Goal: Use online tool/utility: Utilize a website feature to perform a specific function

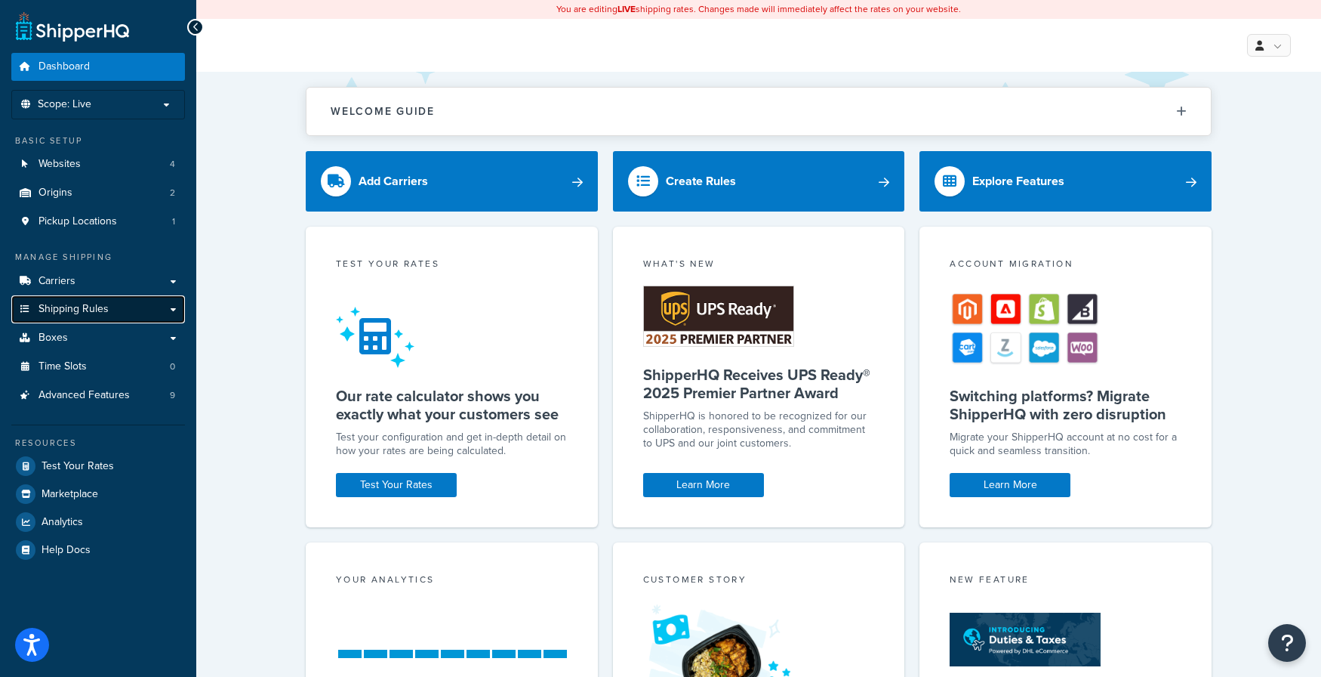
click at [77, 304] on span "Shipping Rules" at bounding box center [74, 309] width 70 height 13
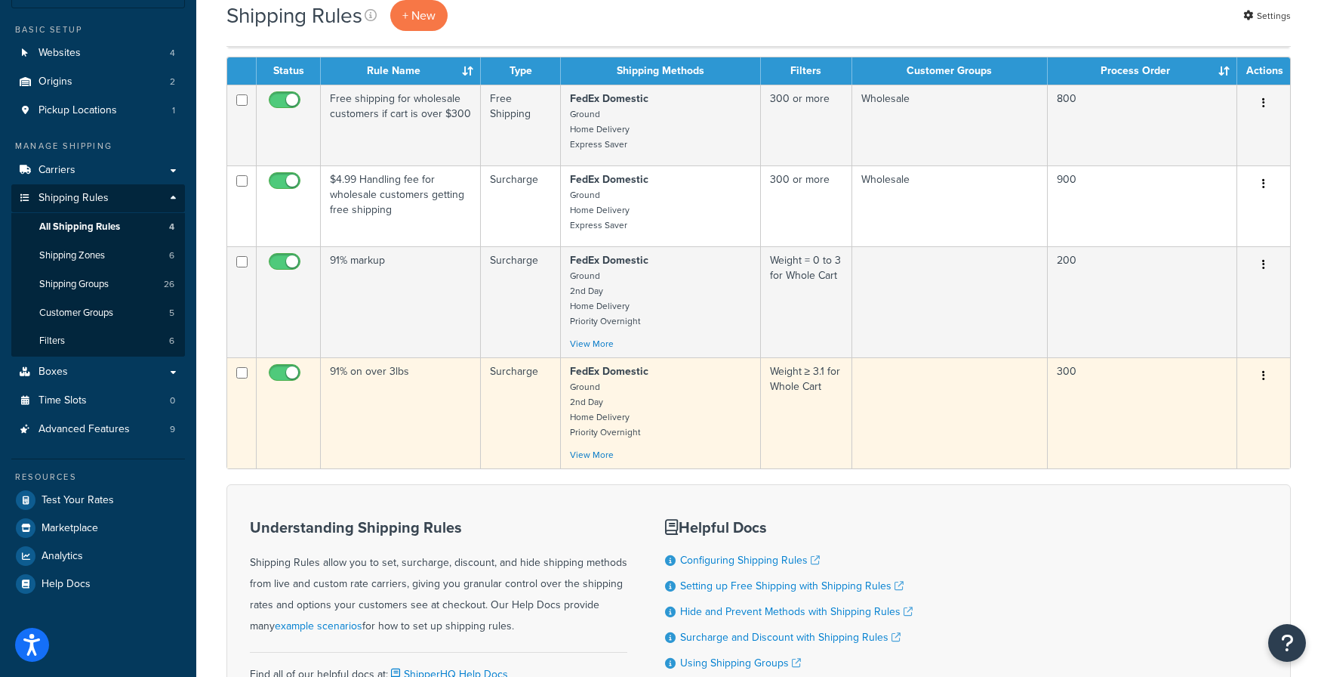
scroll to position [76, 0]
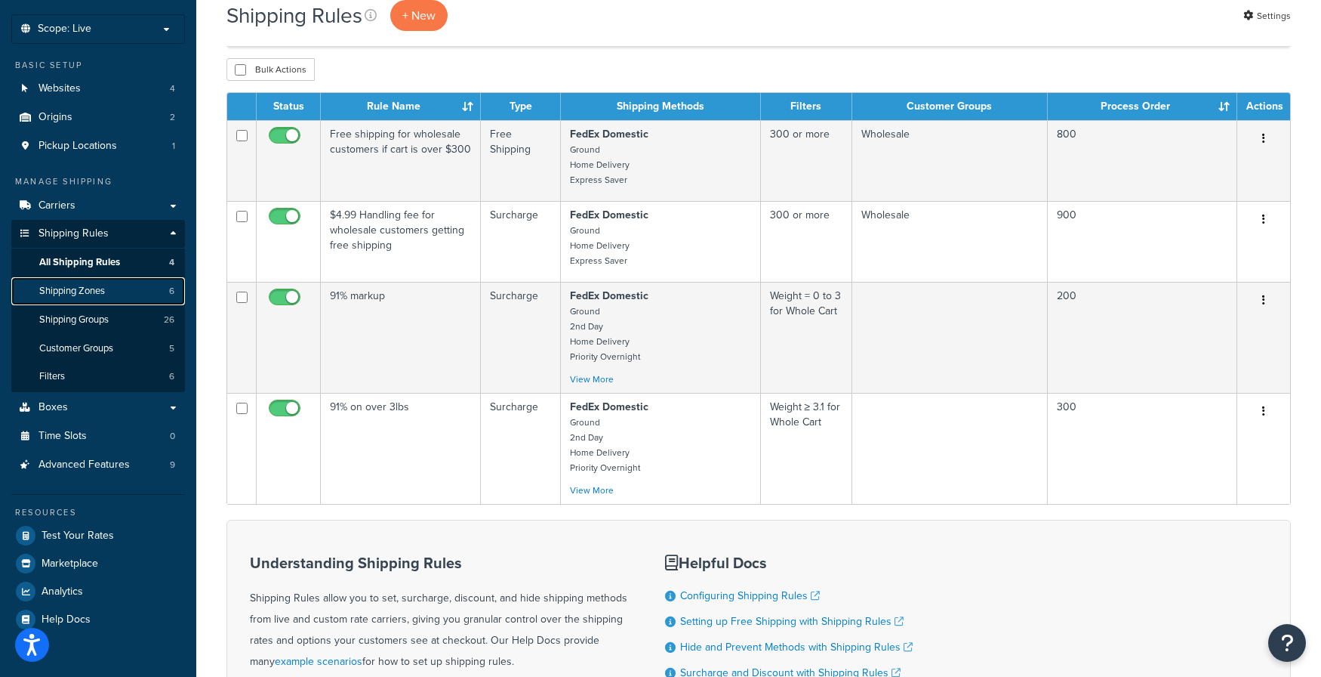
click at [72, 290] on span "Shipping Zones" at bounding box center [72, 291] width 66 height 13
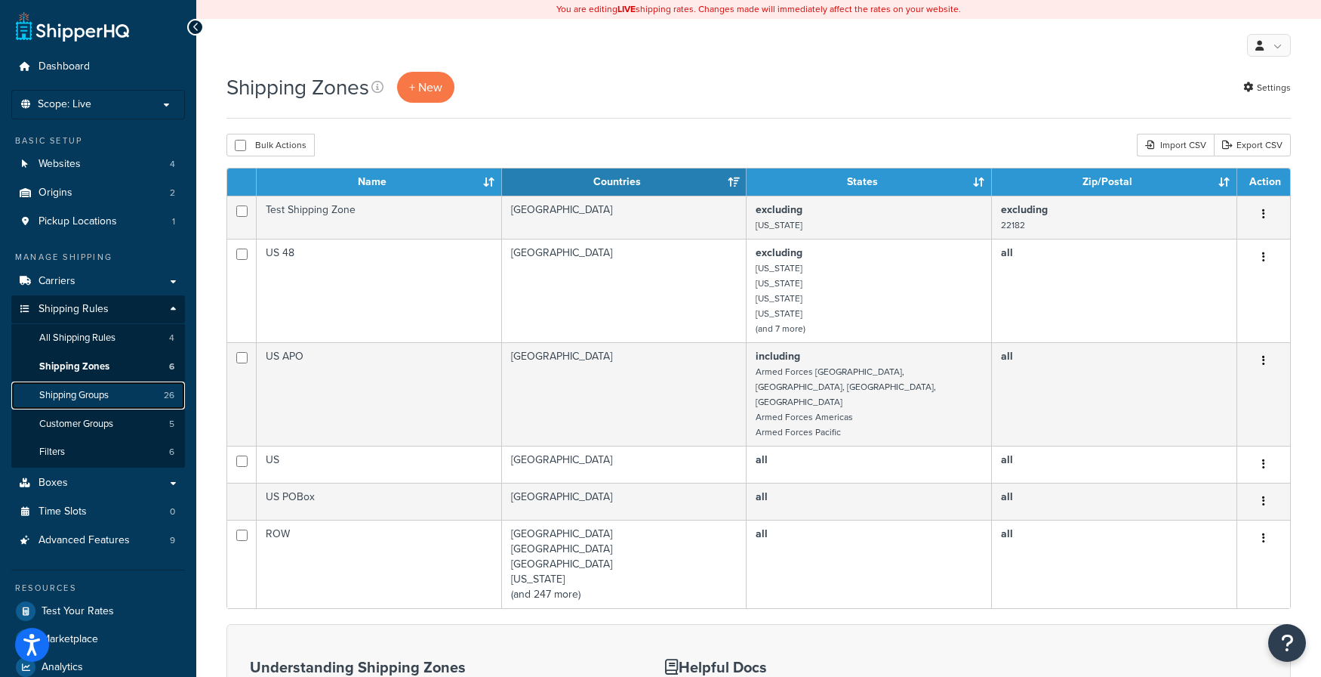
click at [82, 396] on span "Shipping Groups" at bounding box center [73, 395] width 69 height 13
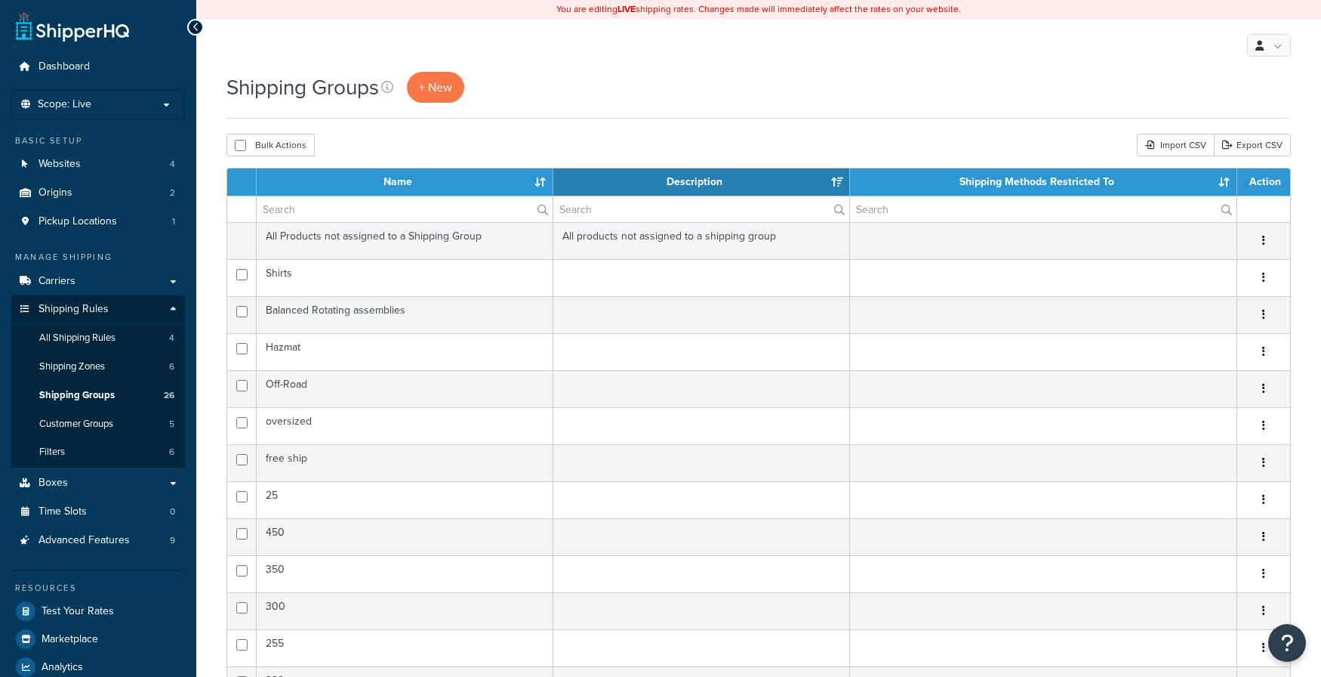
select select "15"
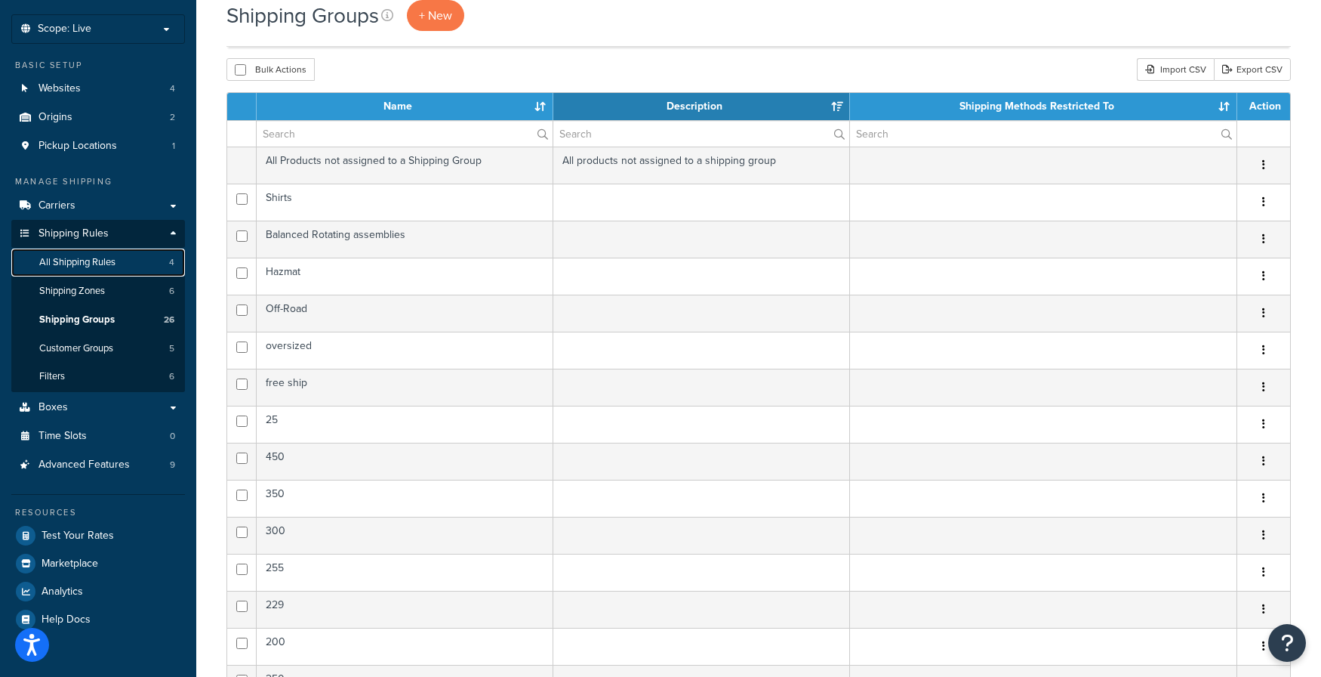
click at [75, 263] on span "All Shipping Rules" at bounding box center [77, 262] width 76 height 13
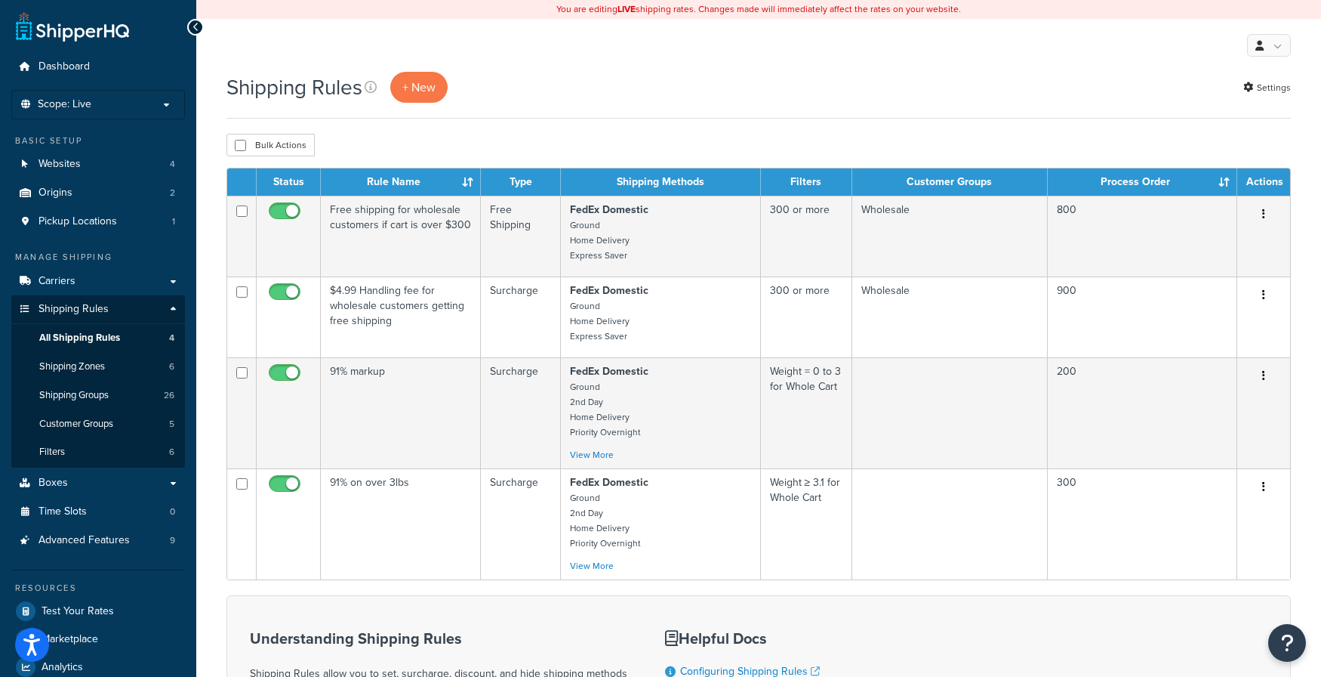
scroll to position [76, 0]
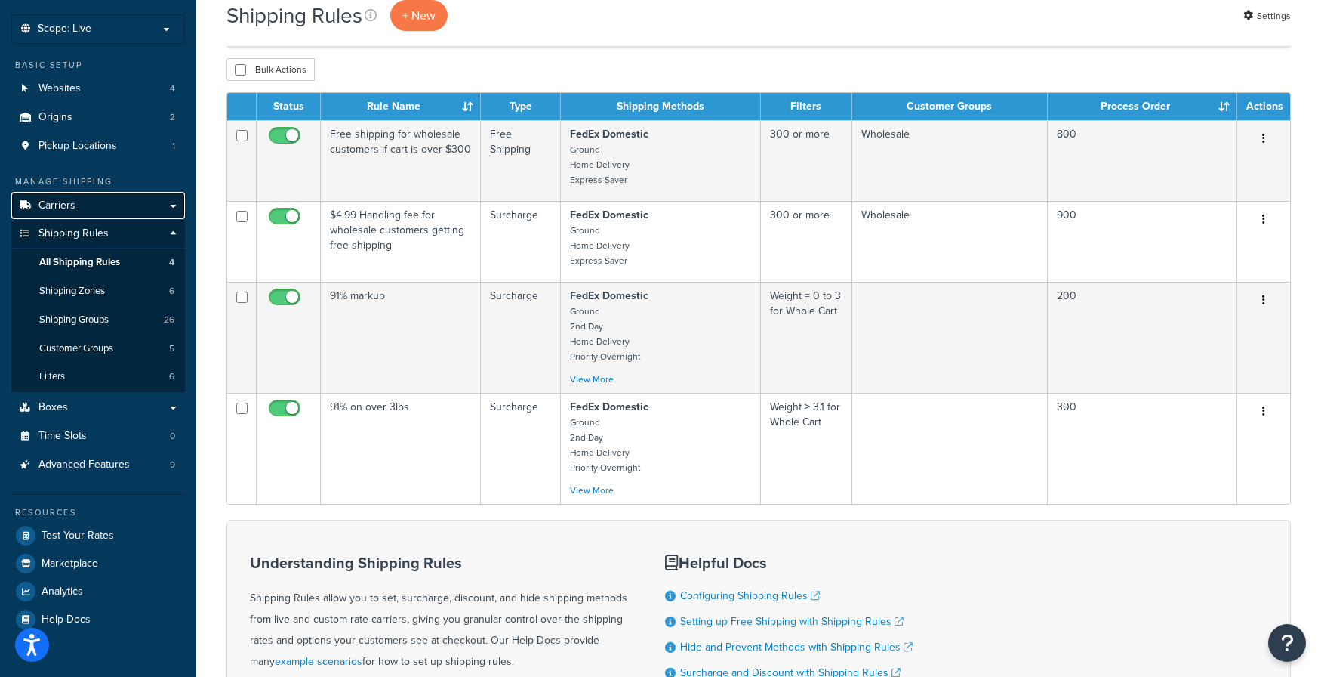
click at [85, 202] on link "Carriers" at bounding box center [98, 206] width 174 height 28
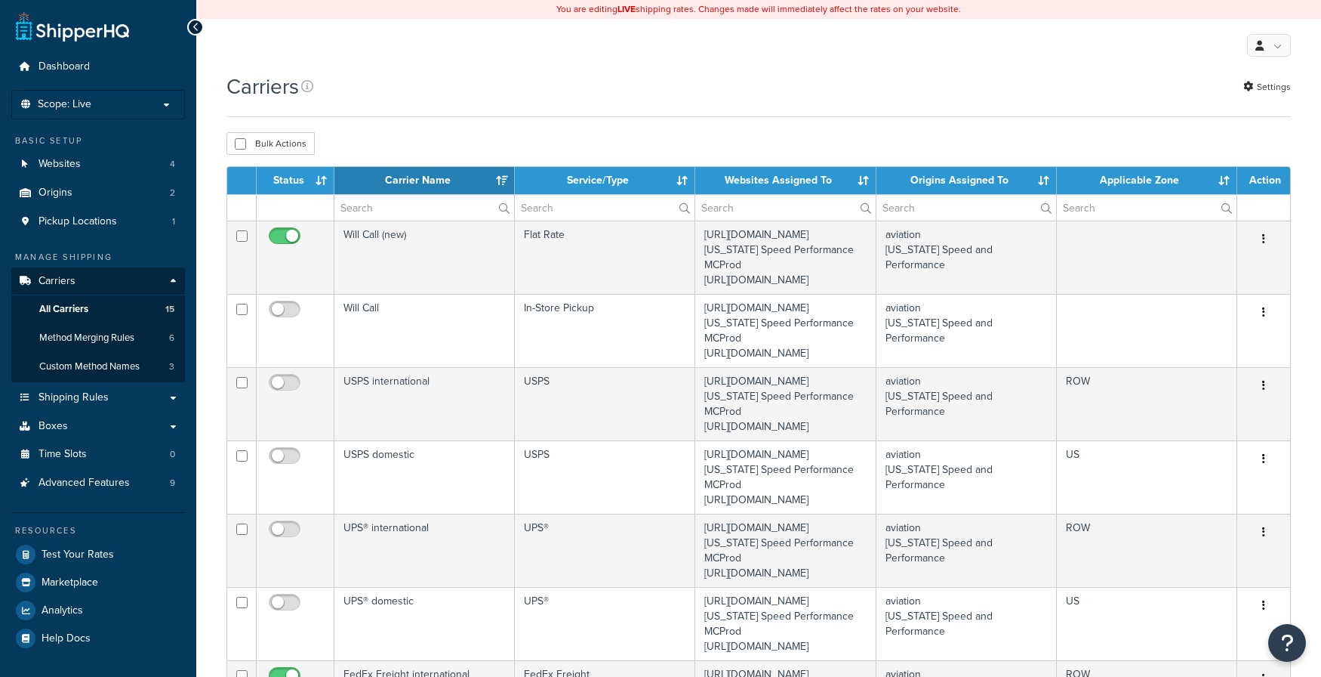
select select "15"
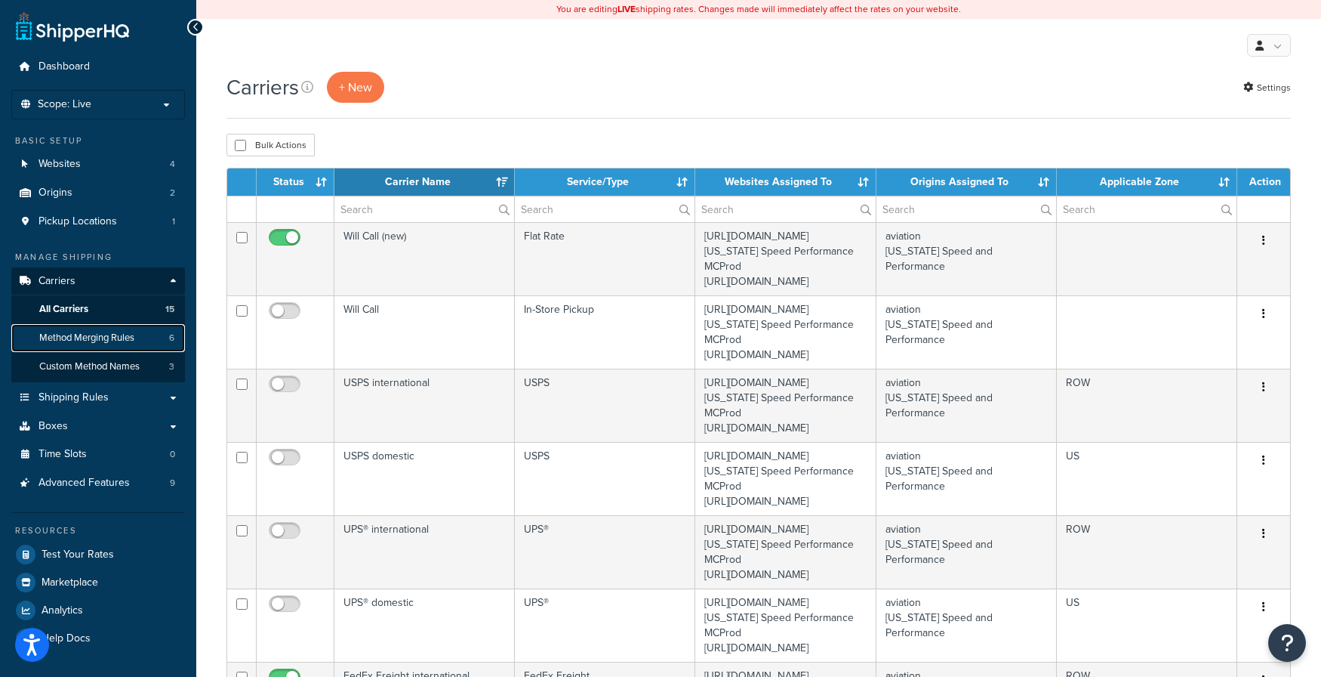
click at [100, 334] on span "Method Merging Rules" at bounding box center [86, 337] width 95 height 13
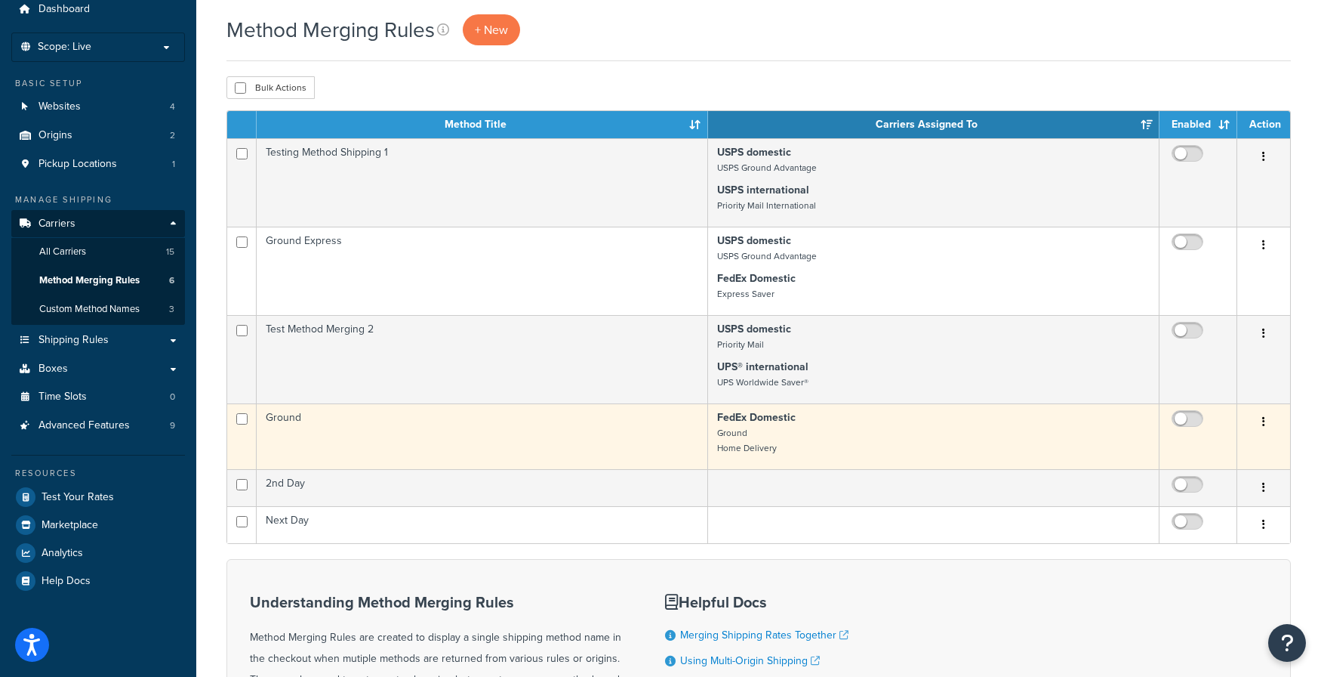
scroll to position [57, 0]
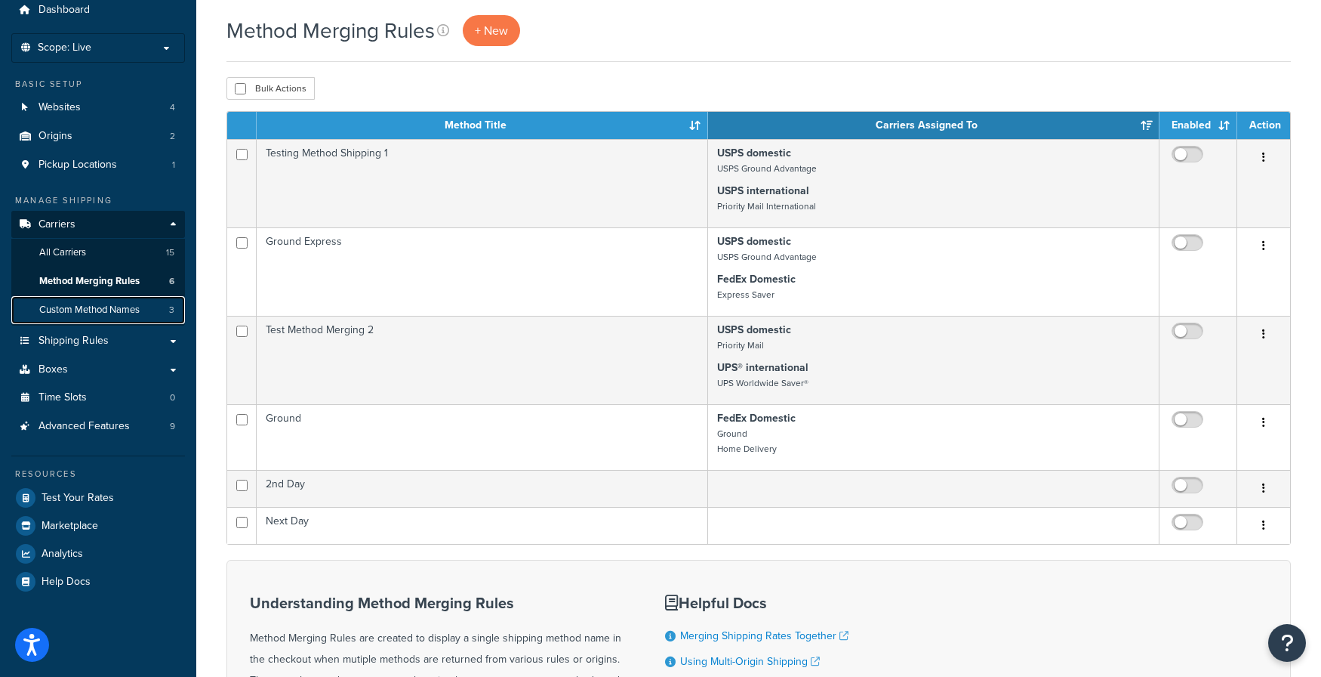
click at [75, 312] on span "Custom Method Names" at bounding box center [89, 310] width 100 height 13
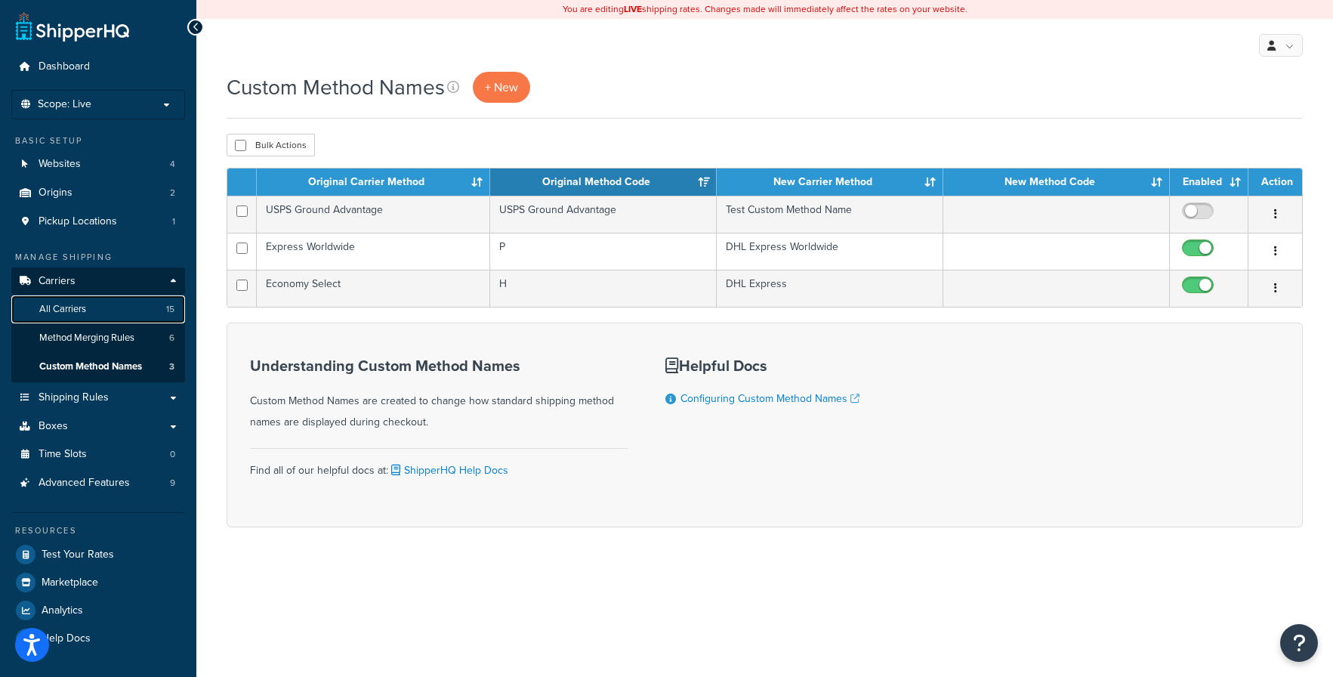
click at [60, 305] on span "All Carriers" at bounding box center [62, 309] width 47 height 13
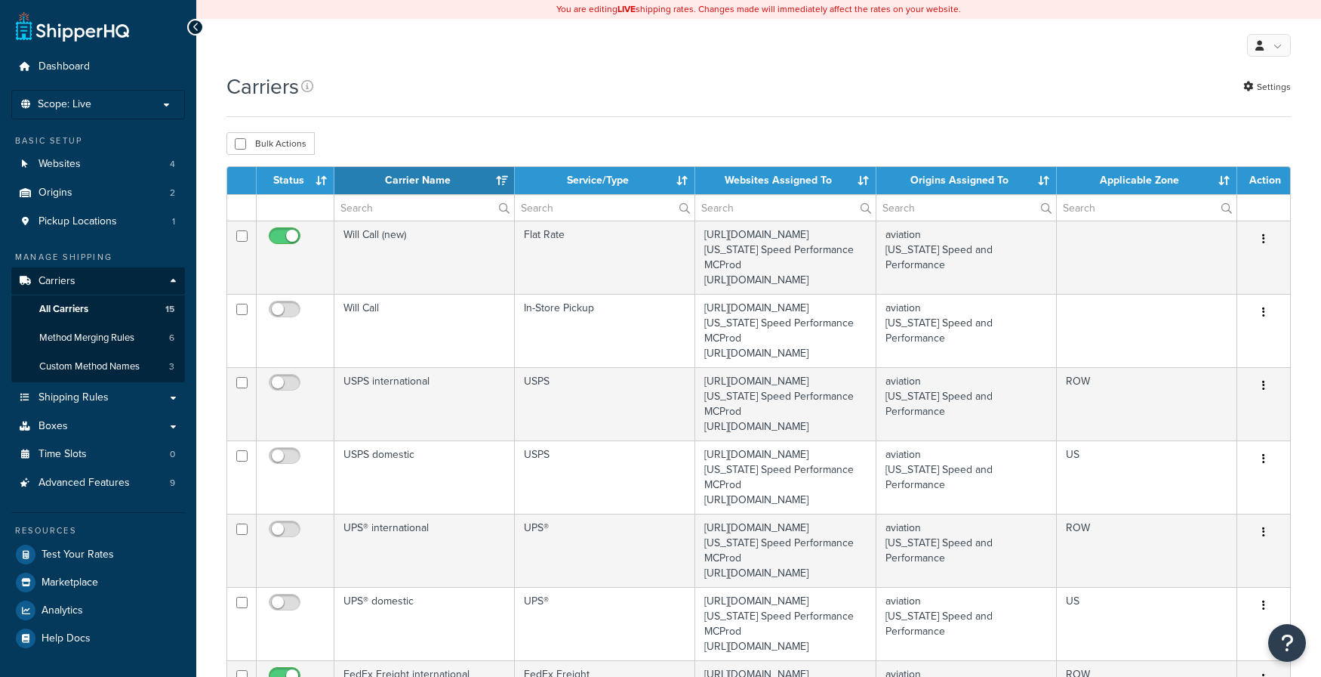
select select "15"
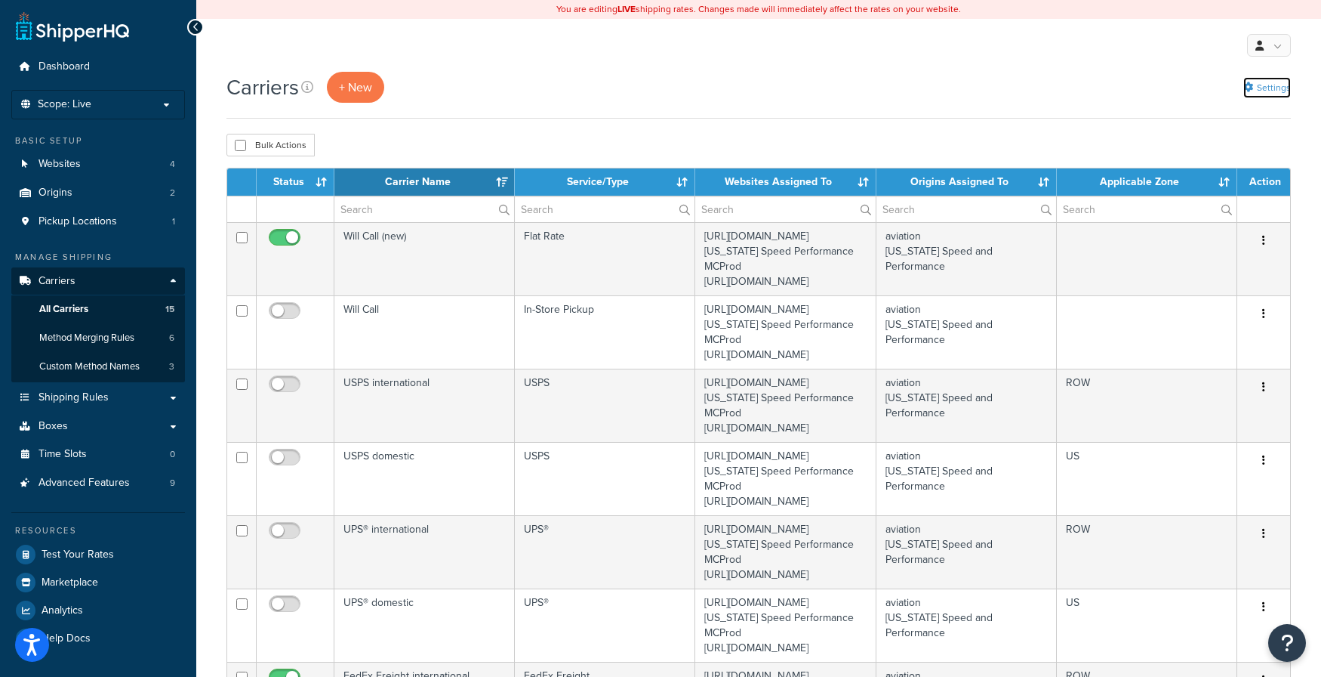
click at [1273, 91] on link "Settings" at bounding box center [1268, 87] width 48 height 21
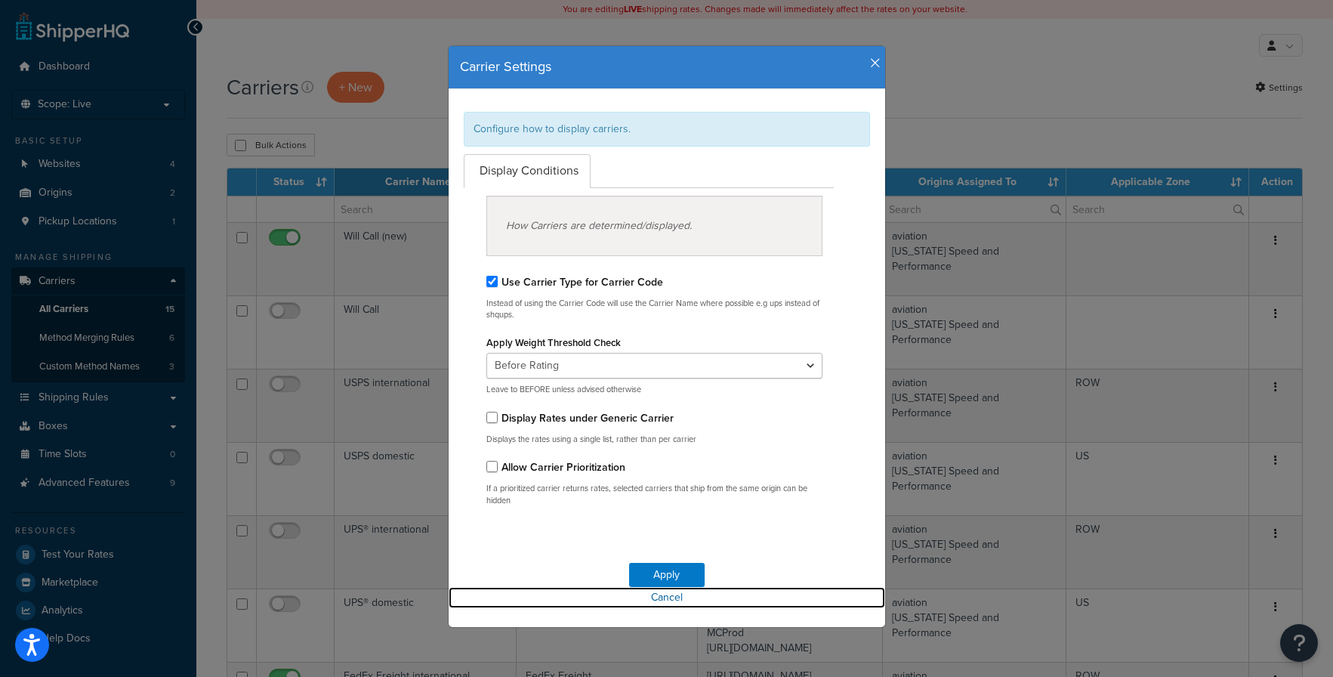
click at [652, 596] on link "Cancel" at bounding box center [667, 597] width 436 height 21
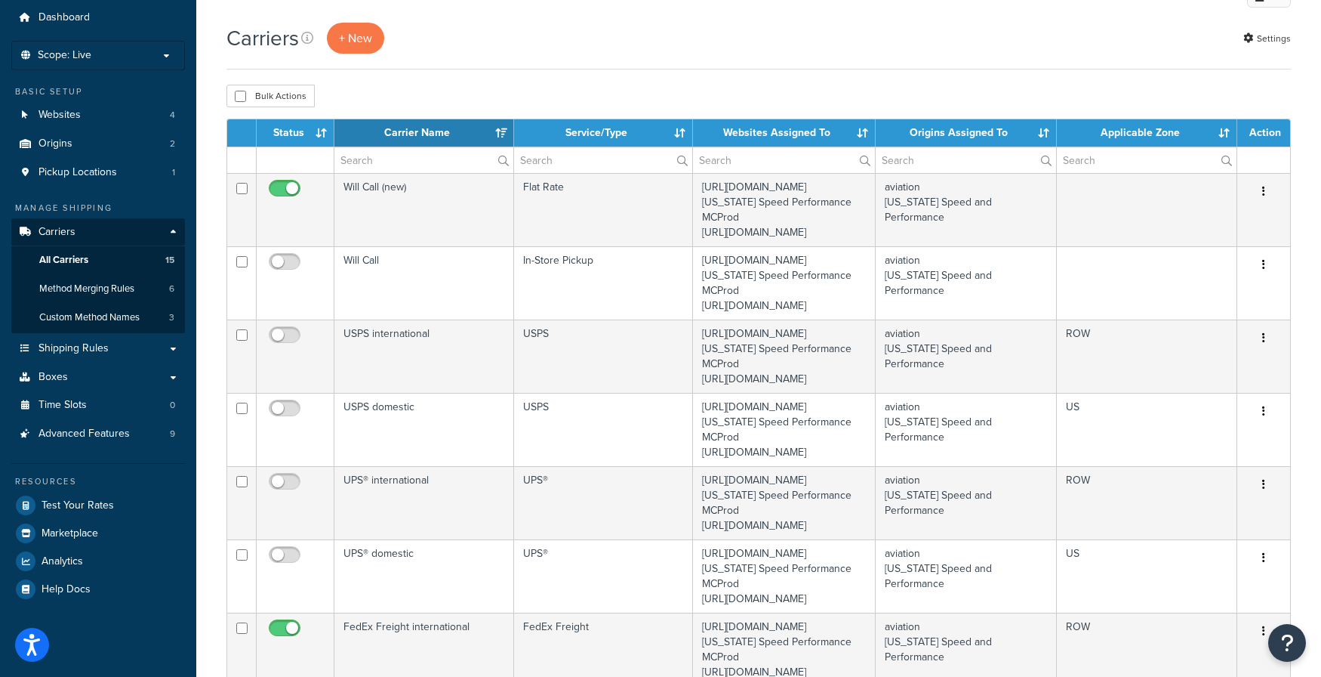
scroll to position [76, 0]
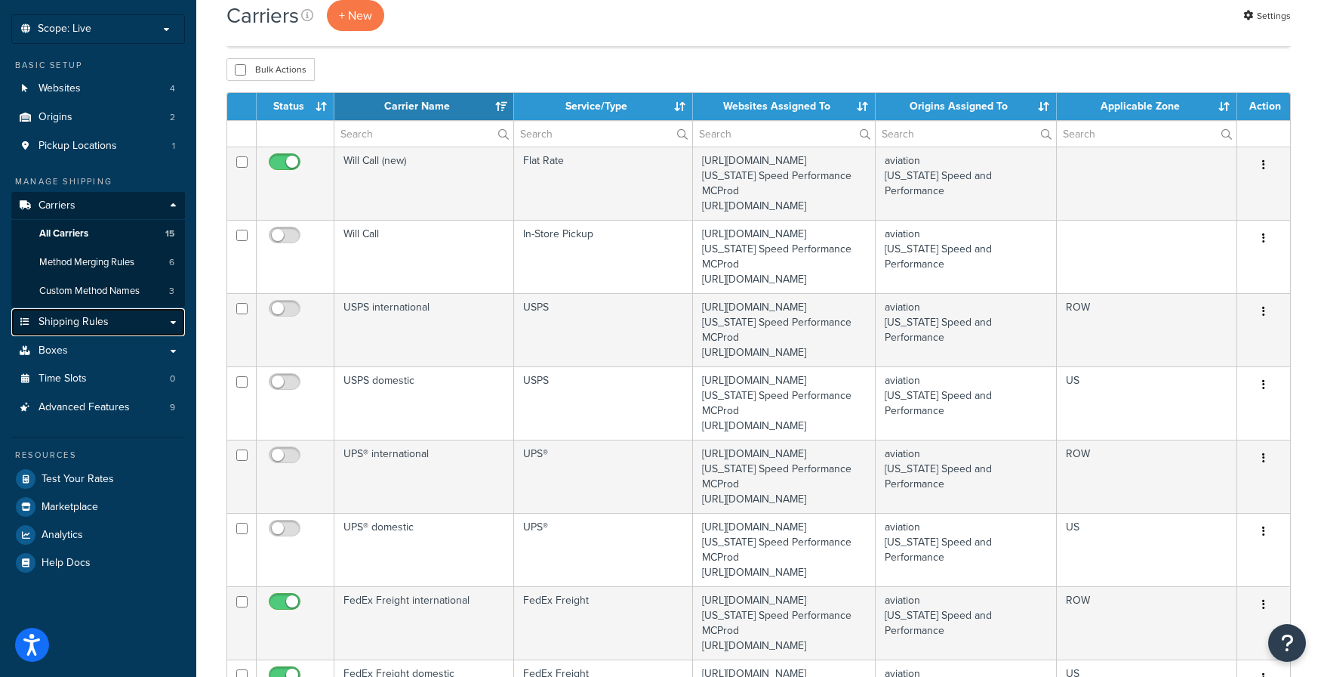
click at [99, 316] on span "Shipping Rules" at bounding box center [74, 322] width 70 height 13
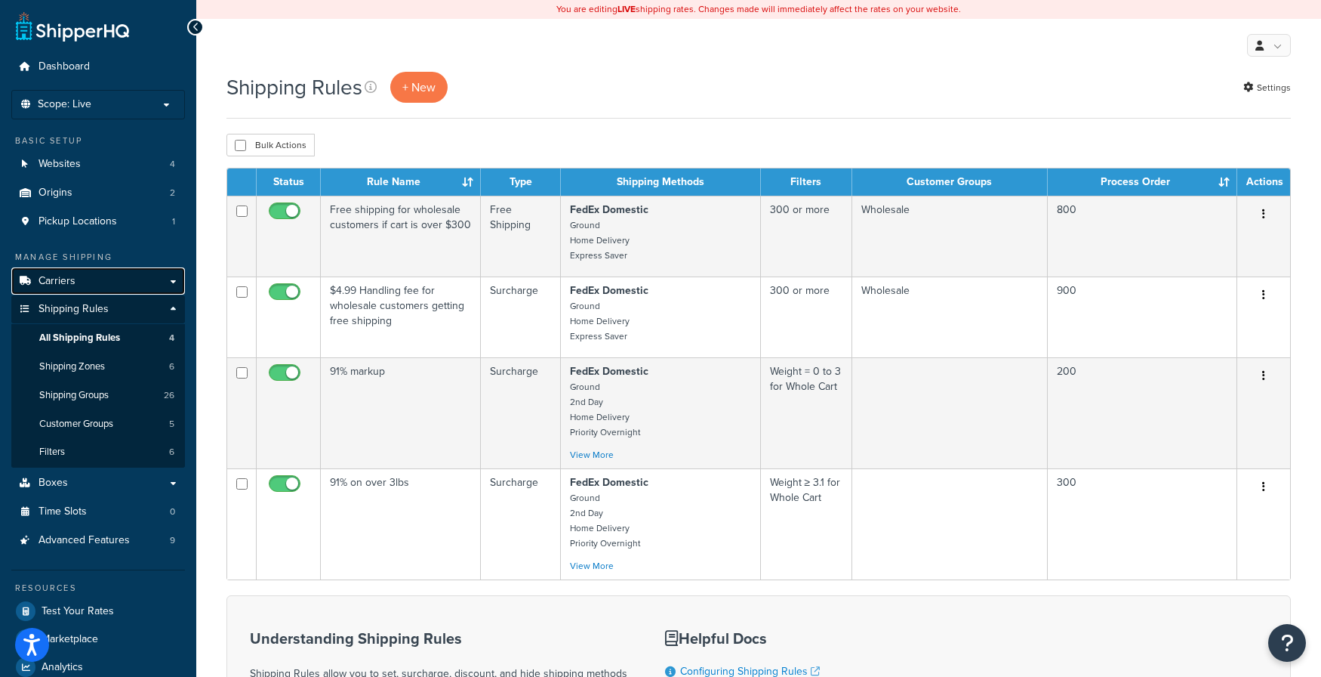
click at [90, 278] on link "Carriers" at bounding box center [98, 281] width 174 height 28
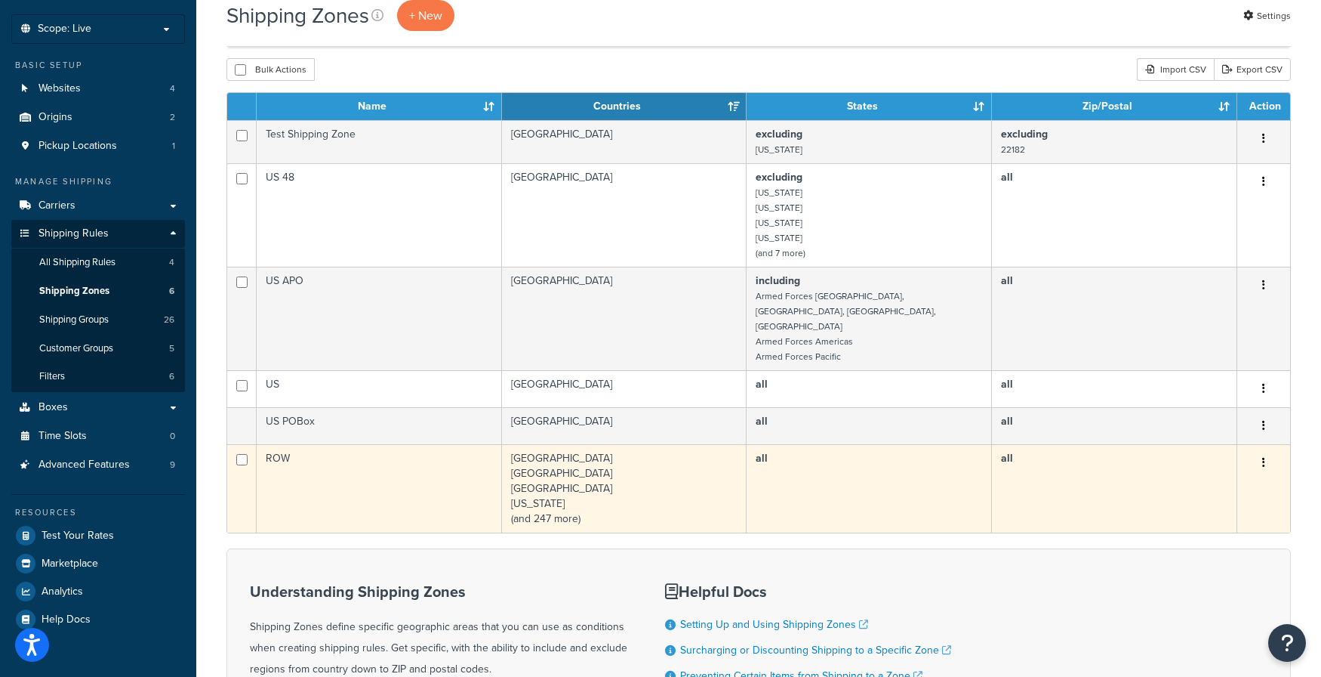
scroll to position [151, 0]
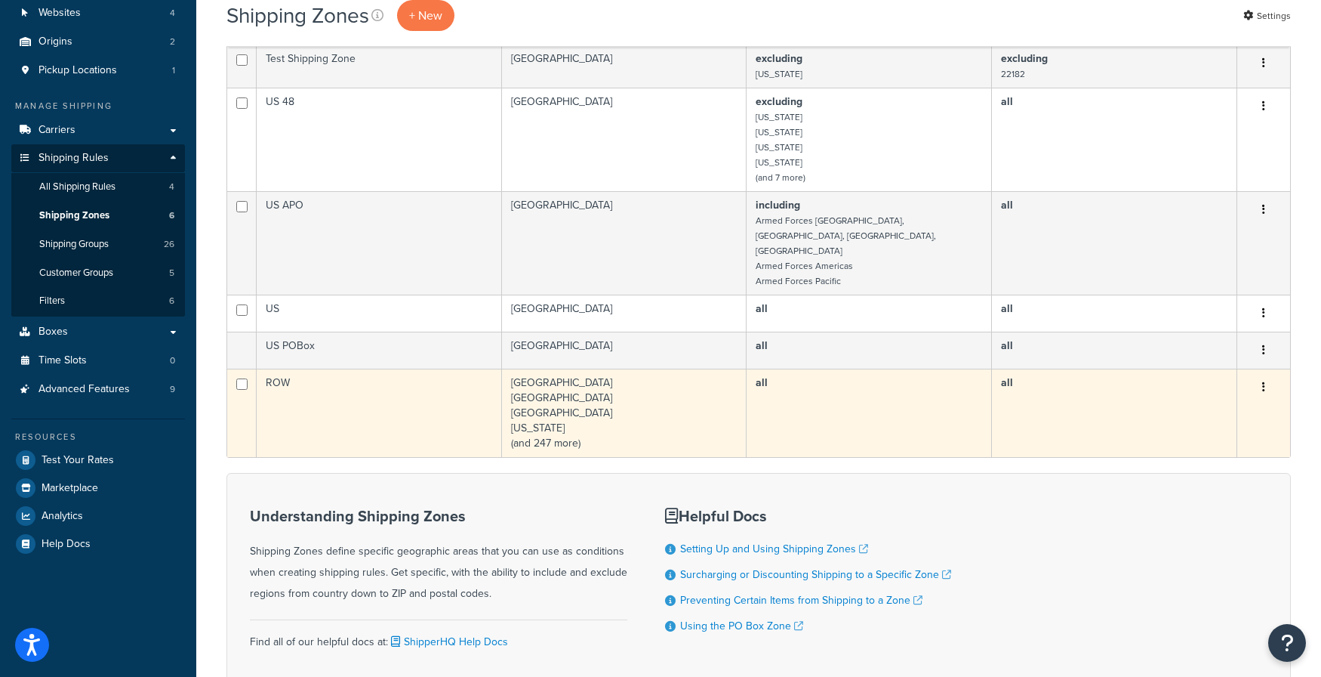
click at [600, 398] on td "Afghanistan Albania Algeria American Samoa (and 247 more)" at bounding box center [624, 412] width 245 height 88
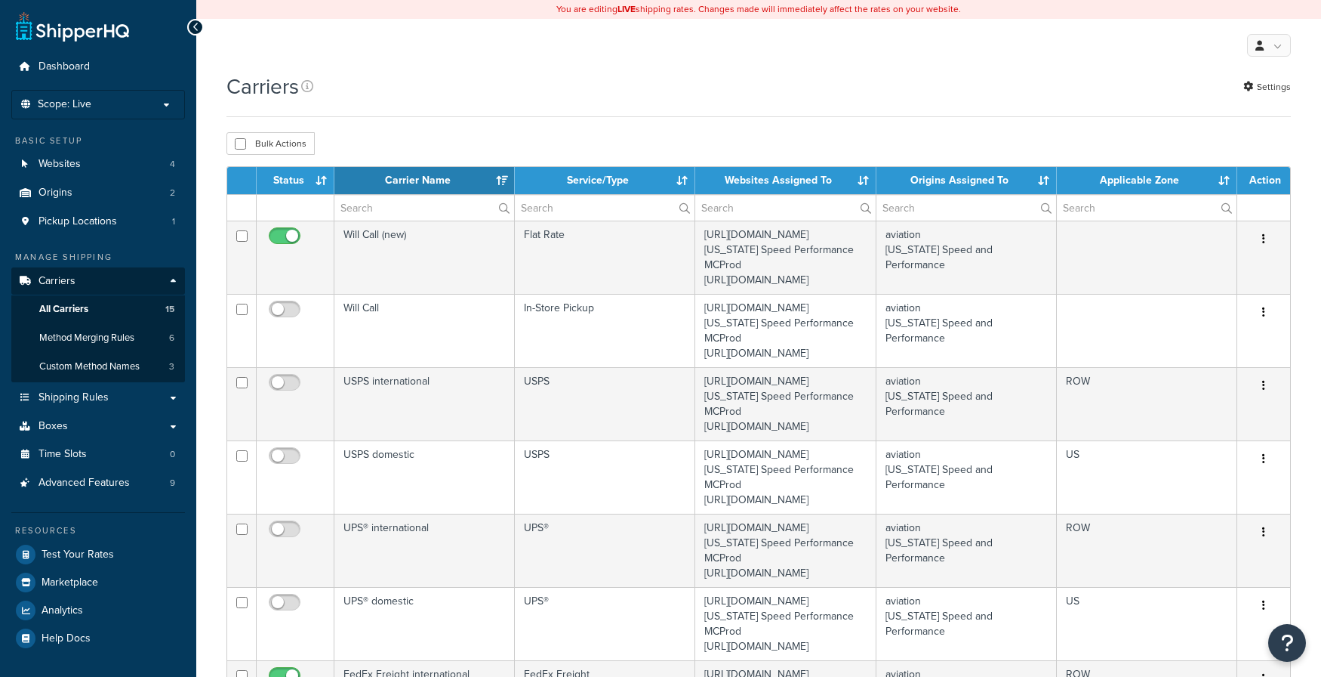
select select "15"
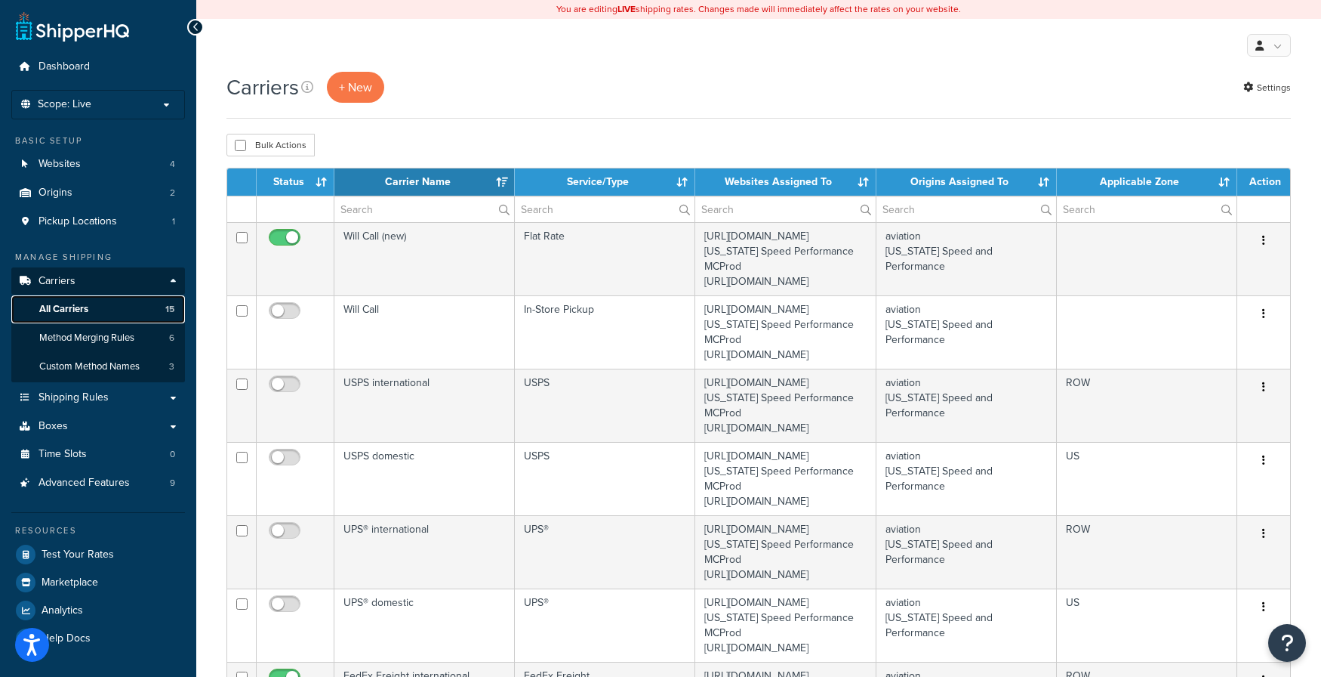
click at [66, 303] on span "All Carriers" at bounding box center [63, 309] width 49 height 13
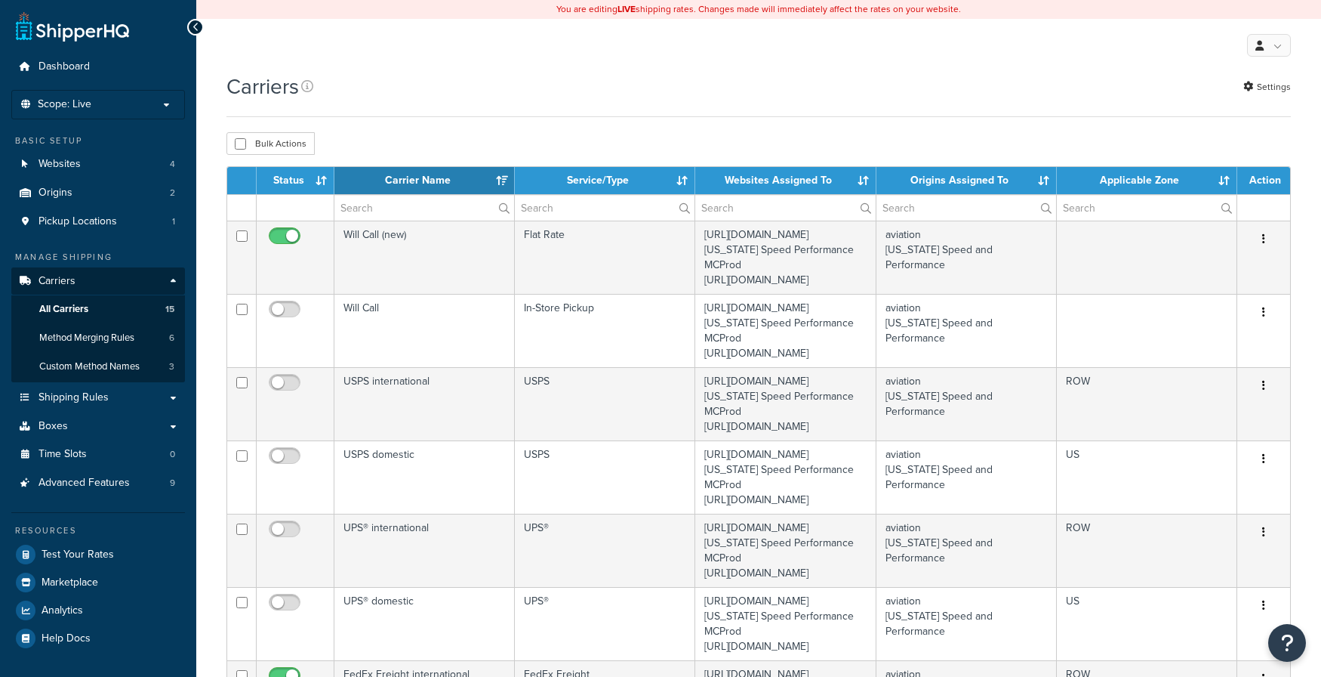
select select "15"
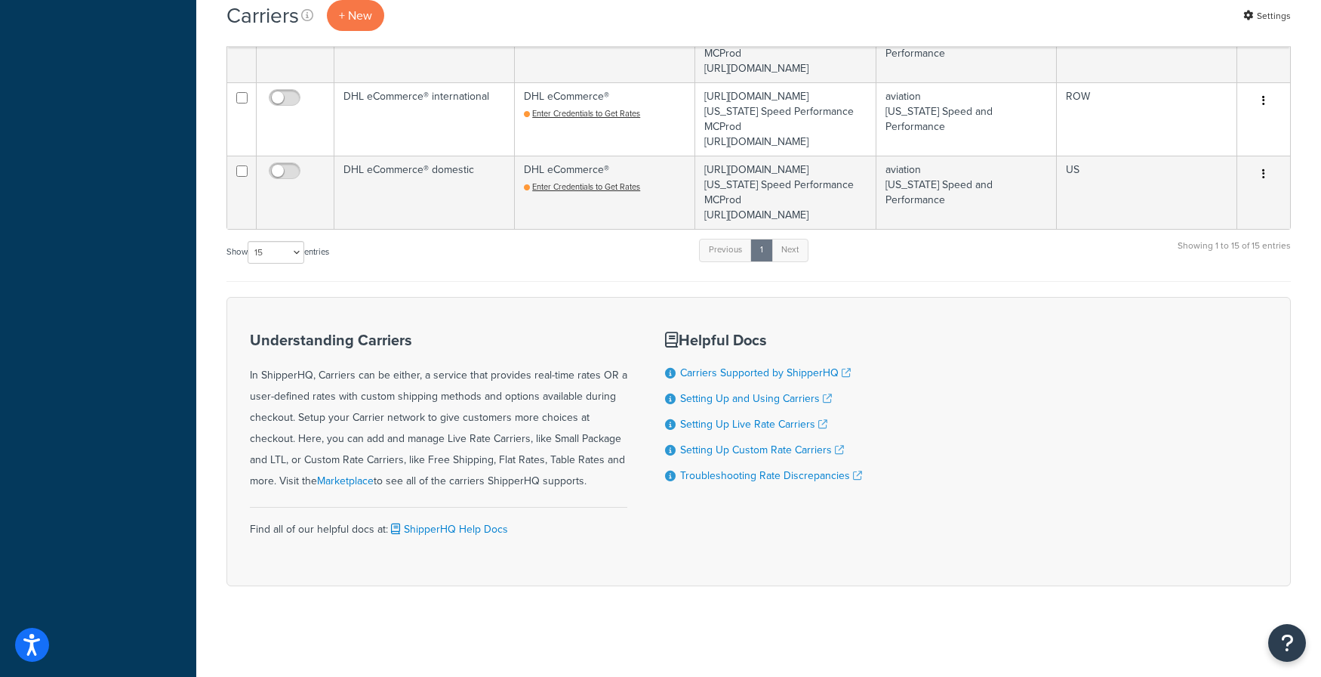
scroll to position [1359, 0]
click at [803, 261] on link "Next" at bounding box center [790, 250] width 37 height 23
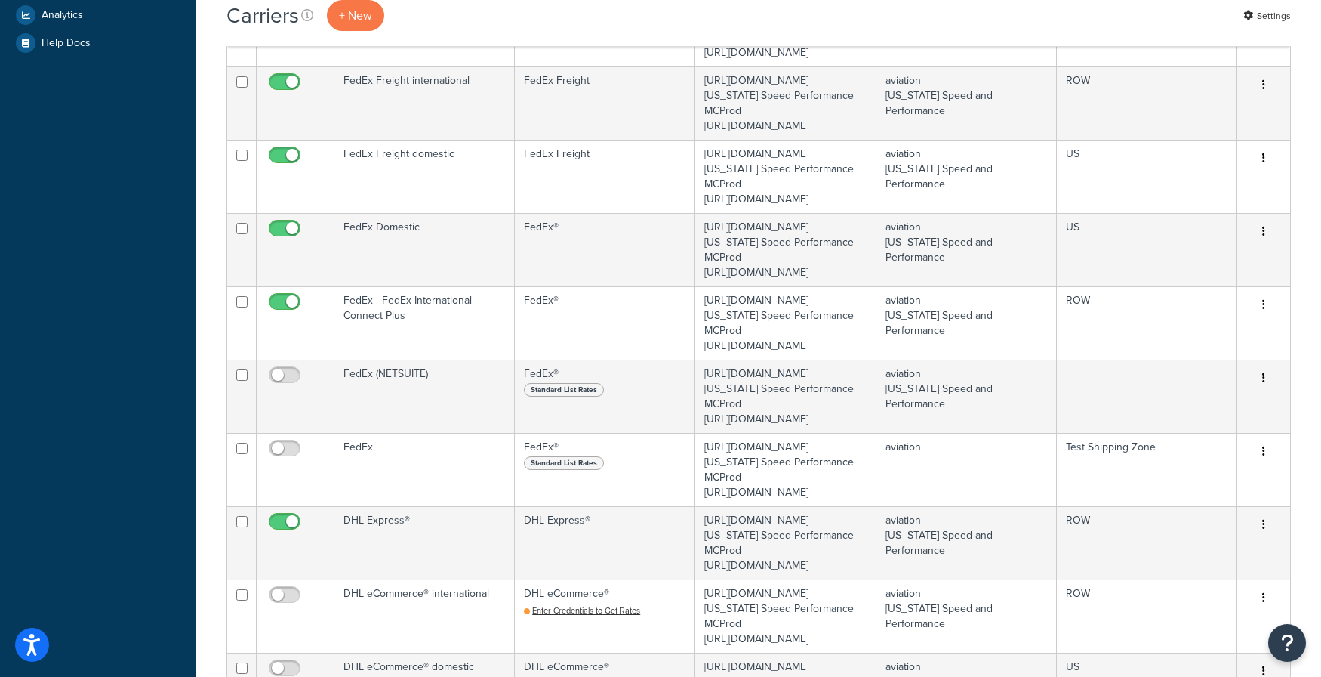
scroll to position [604, 0]
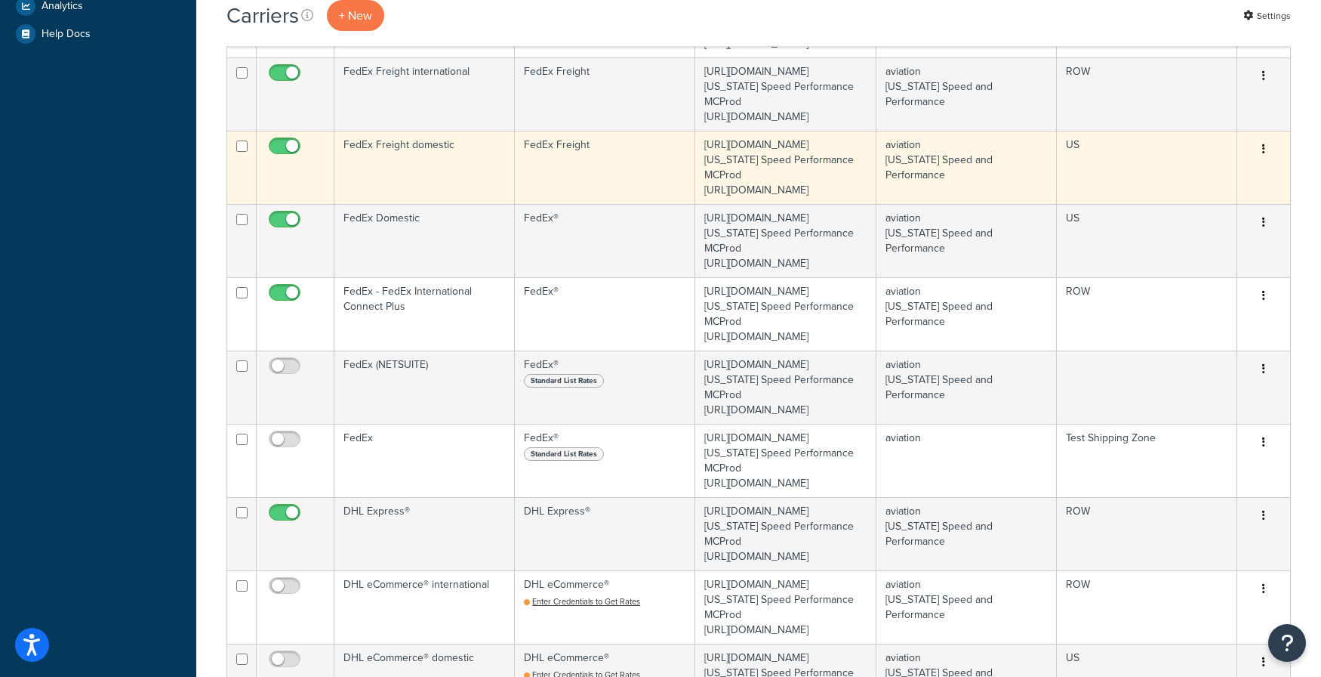
click at [418, 204] on td "FedEx Freight domestic" at bounding box center [425, 167] width 180 height 73
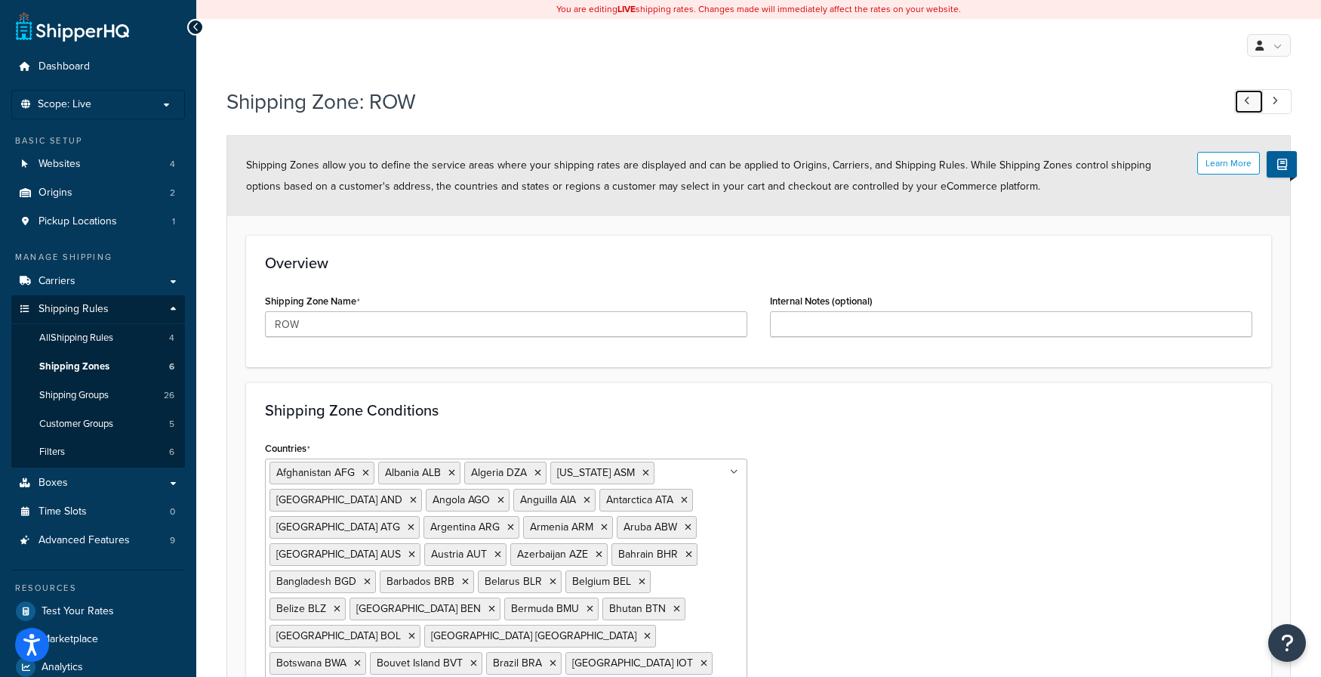
click at [1243, 99] on link at bounding box center [1249, 101] width 29 height 25
type input "US"
type input "[GEOGRAPHIC_DATA]"
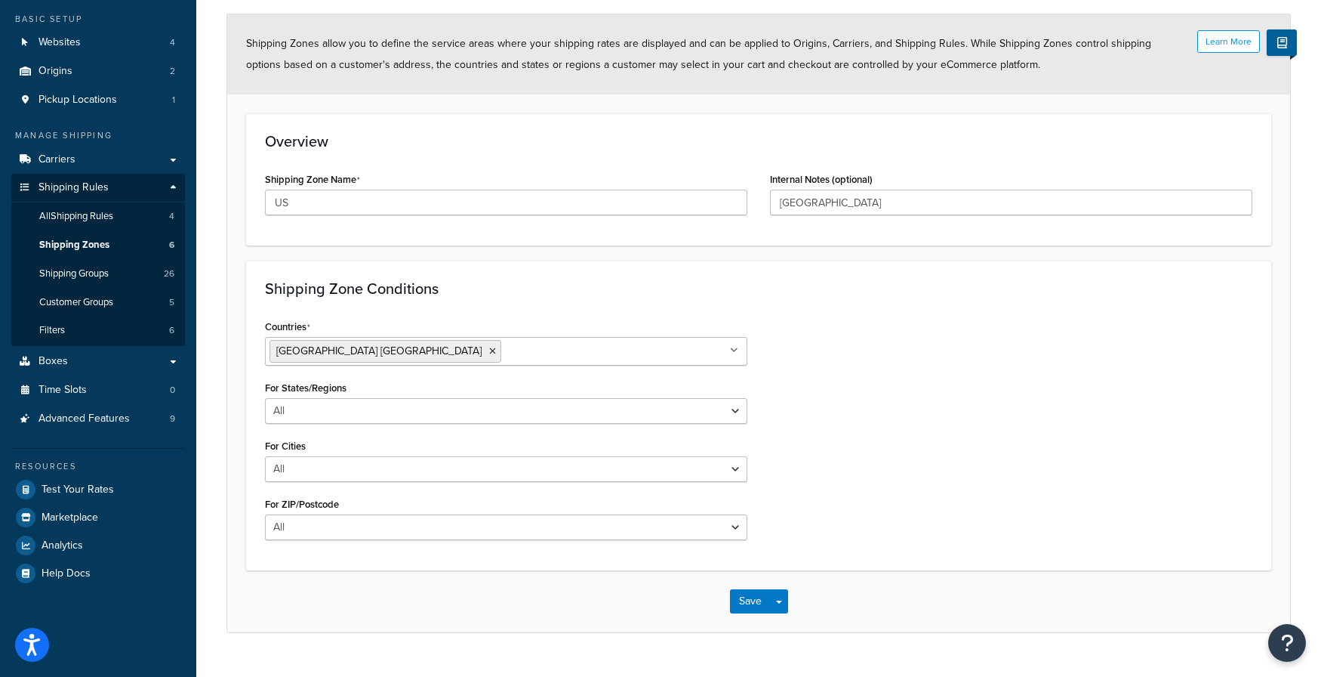
scroll to position [154, 0]
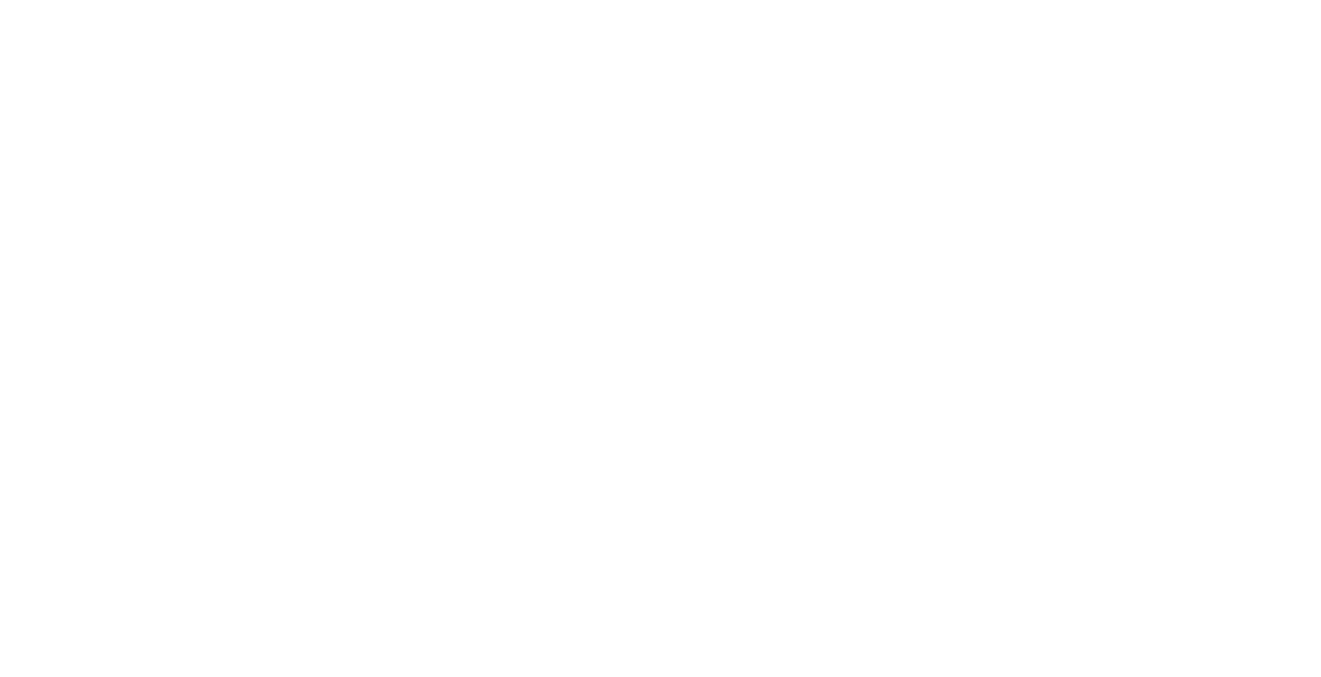
select select "fedExFreight"
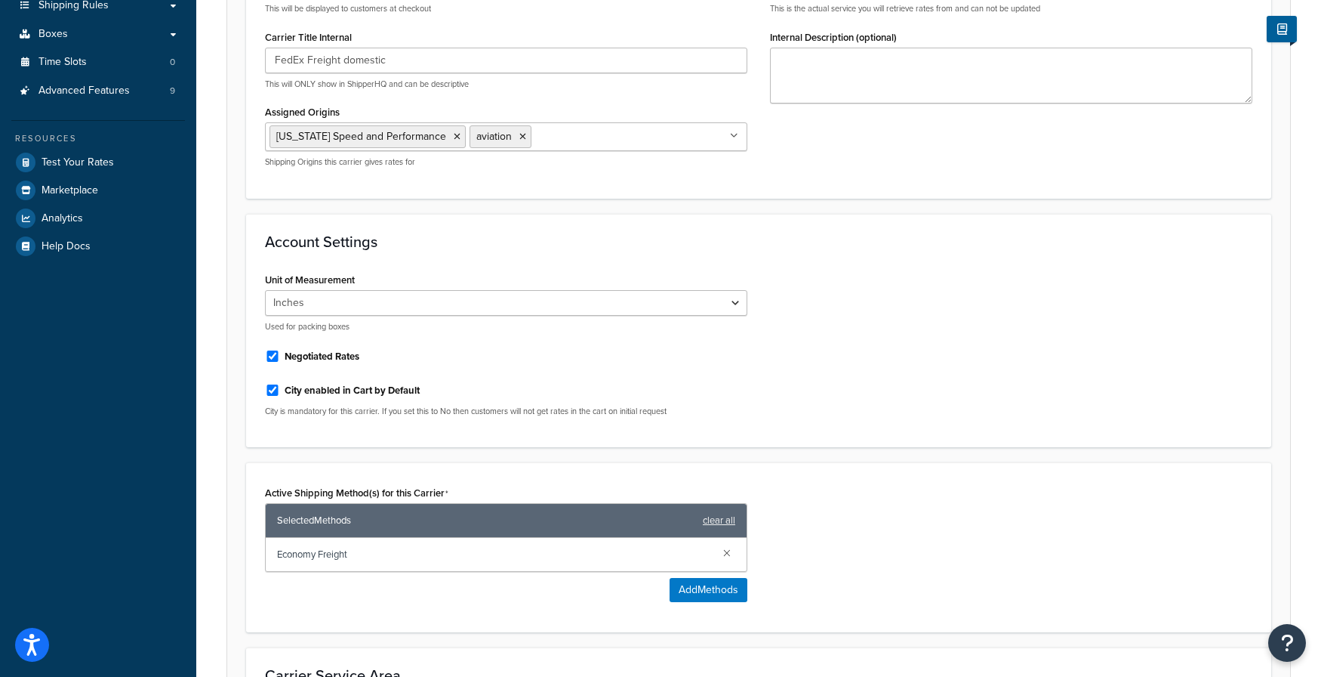
scroll to position [302, 0]
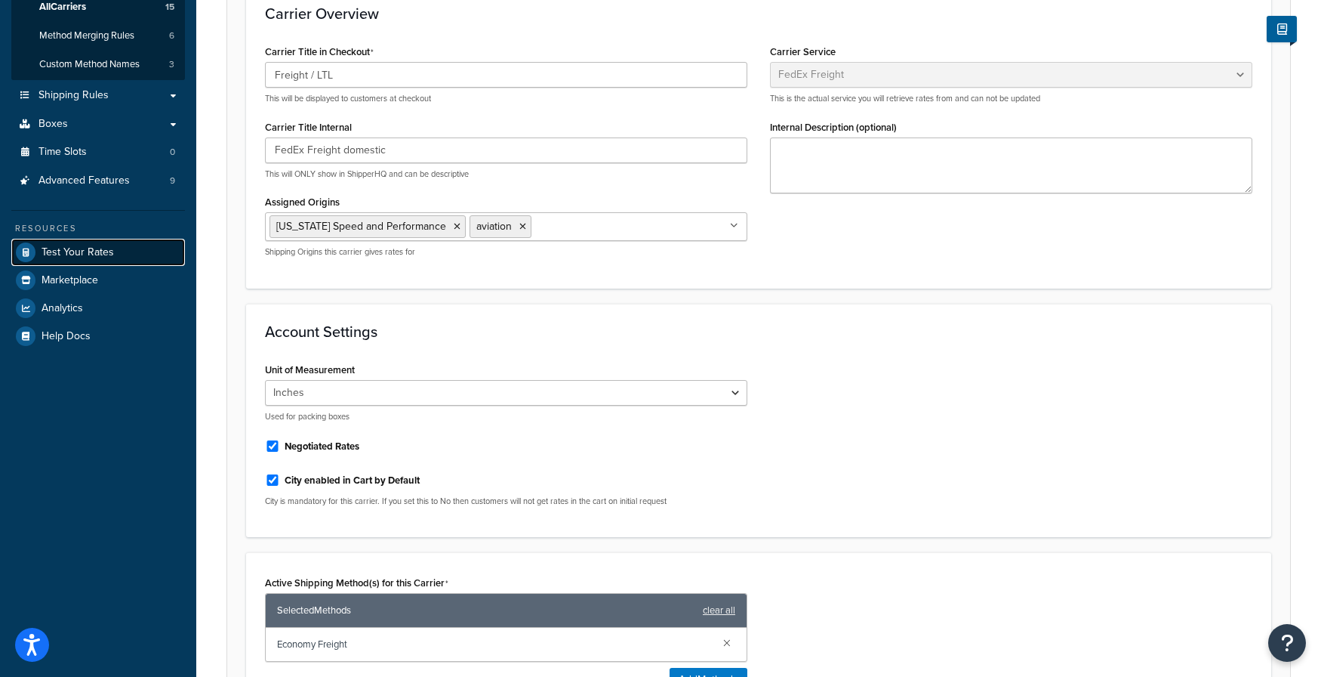
click at [89, 248] on span "Test Your Rates" at bounding box center [78, 252] width 72 height 13
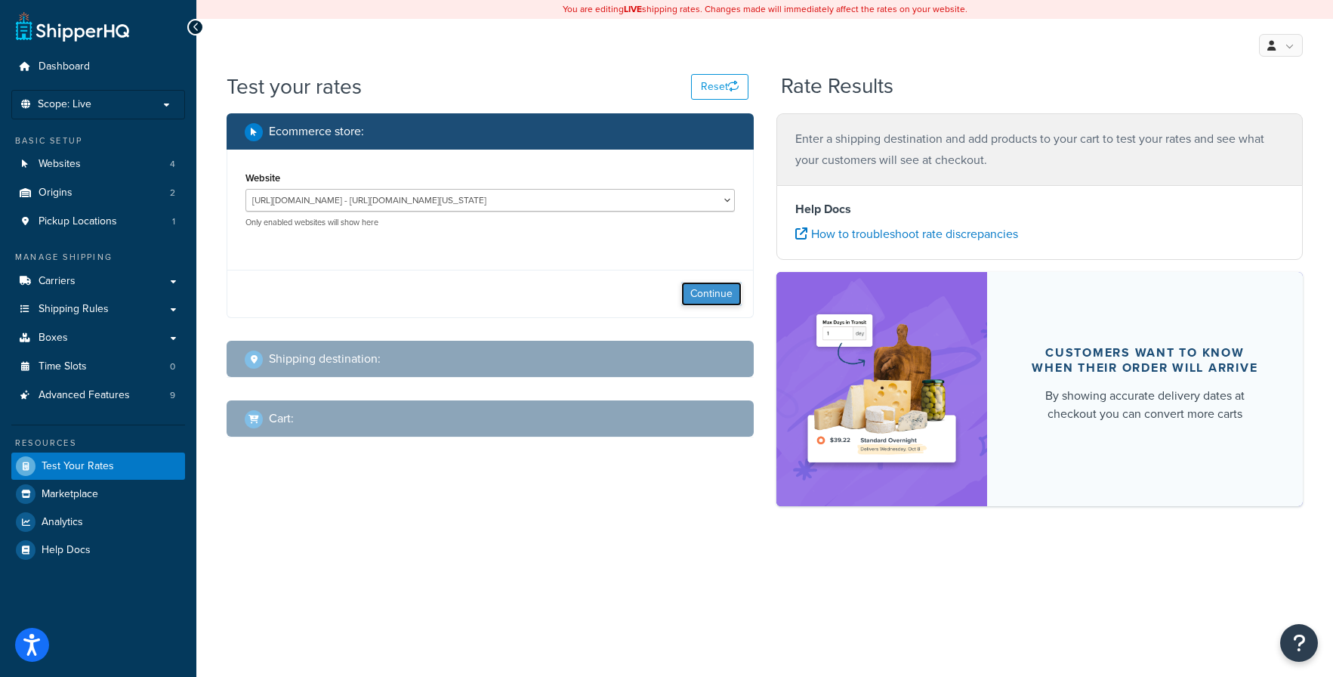
click at [712, 291] on button "Continue" at bounding box center [711, 294] width 60 height 24
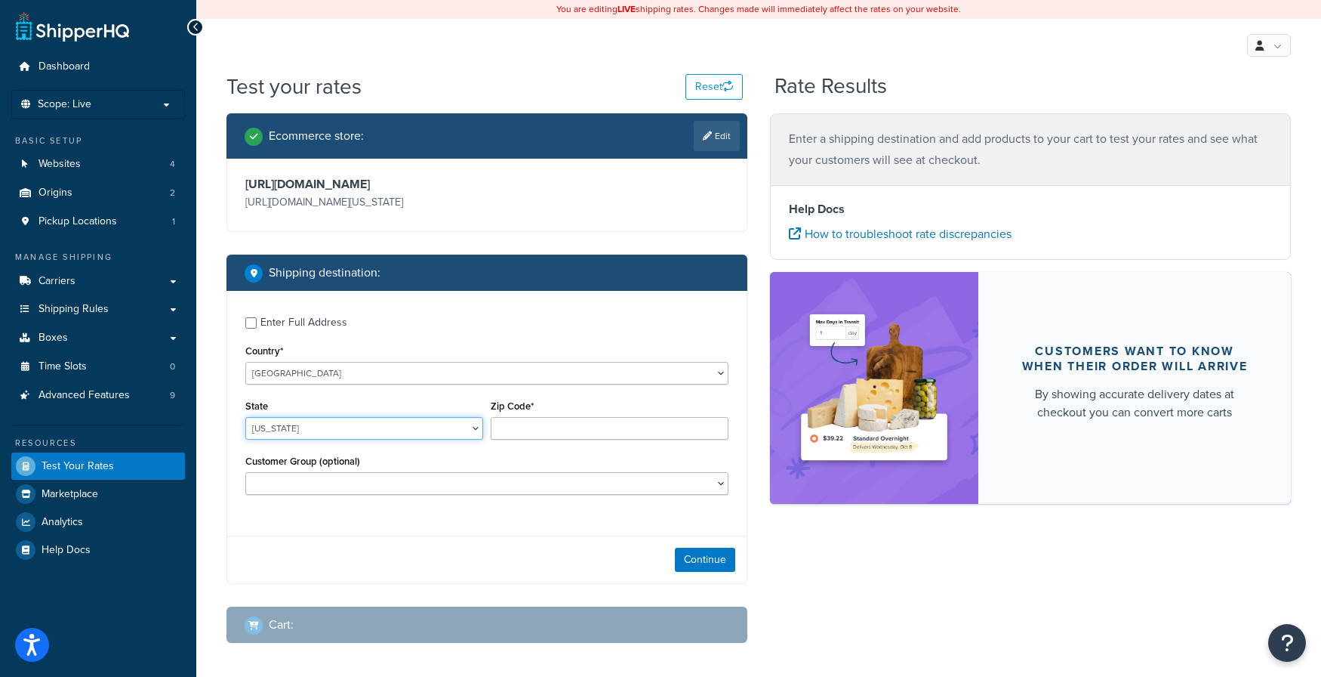
click at [362, 439] on select "[US_STATE] [US_STATE] [US_STATE] [US_STATE] [US_STATE] Armed Forces Americas Ar…" at bounding box center [364, 428] width 238 height 23
select select "HI"
click at [245, 439] on select "[US_STATE] [US_STATE] [US_STATE] [US_STATE] [US_STATE] Armed Forces Americas Ar…" at bounding box center [364, 428] width 238 height 23
click at [529, 439] on input "Zip Code*" at bounding box center [610, 428] width 238 height 23
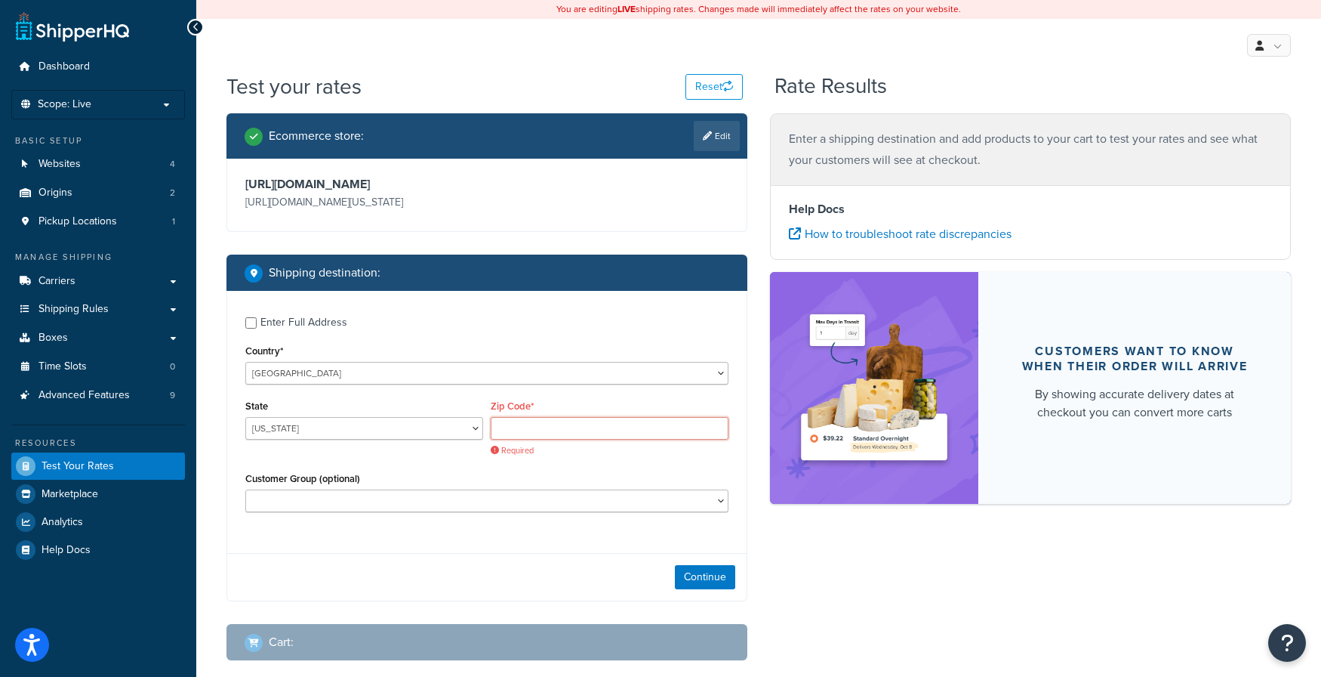
click at [622, 439] on input "Zip Code*" at bounding box center [610, 428] width 238 height 23
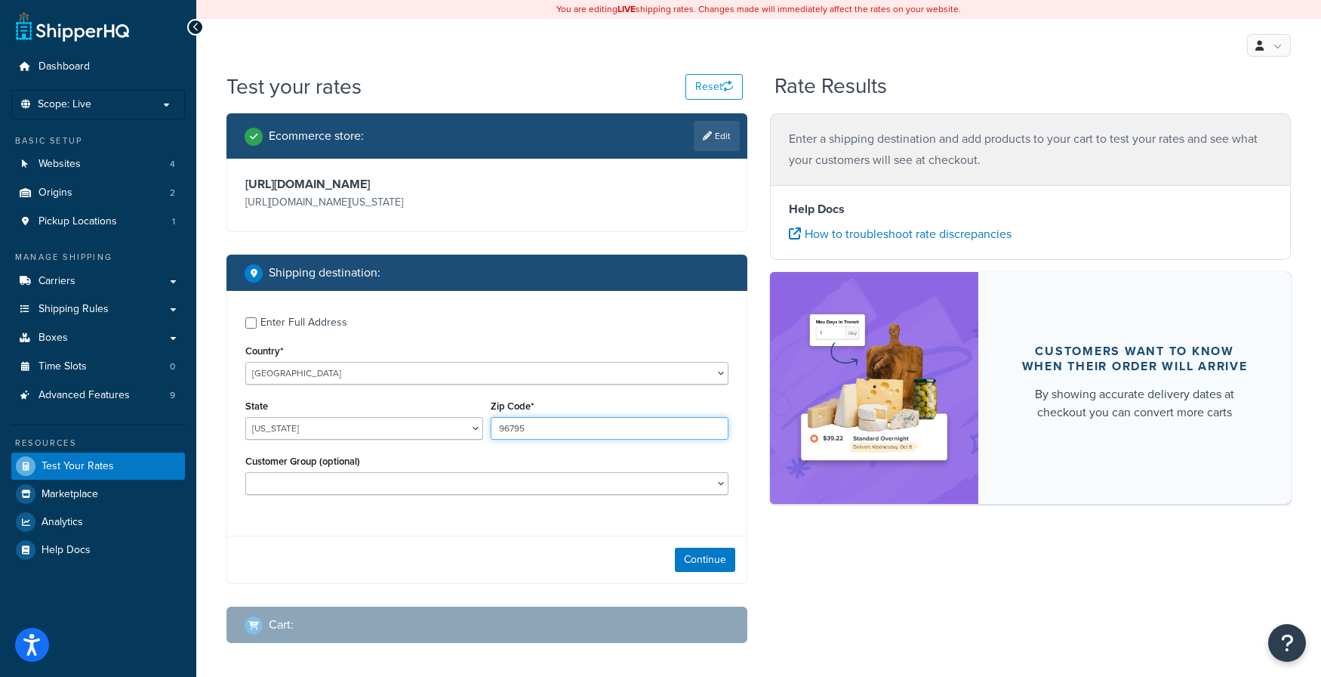
type input "96795"
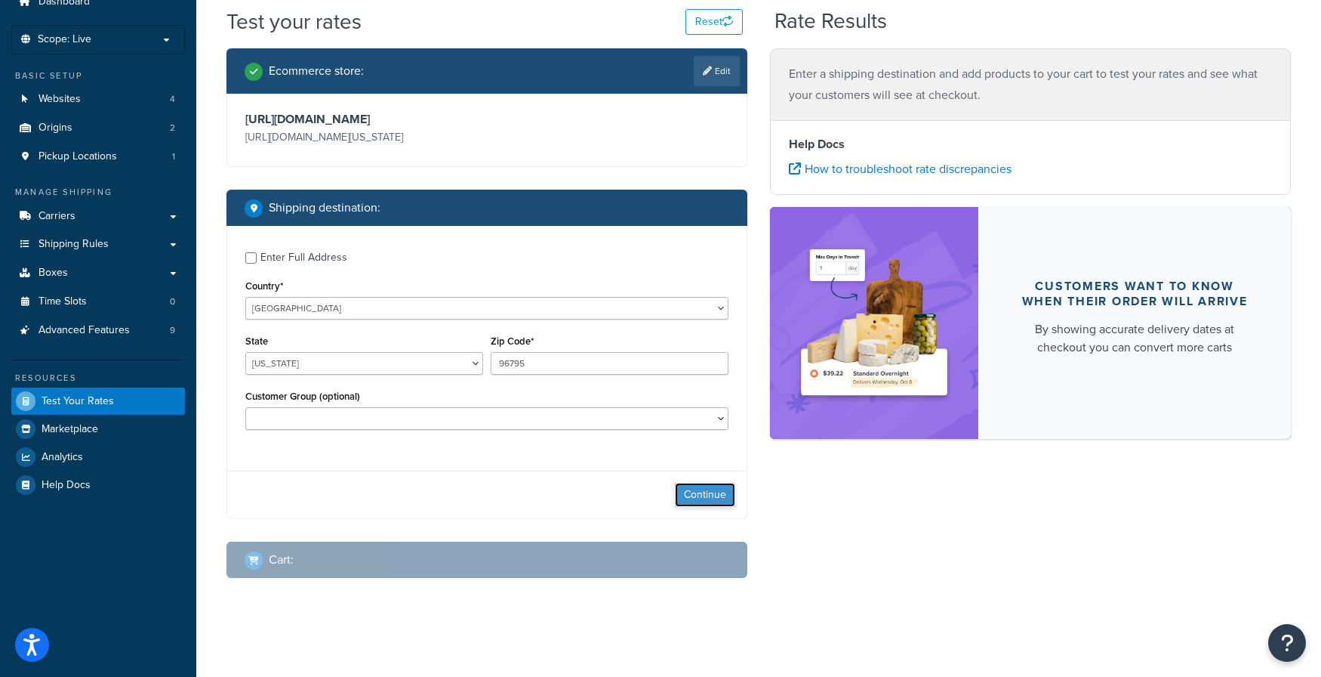
click at [702, 500] on button "Continue" at bounding box center [705, 495] width 60 height 24
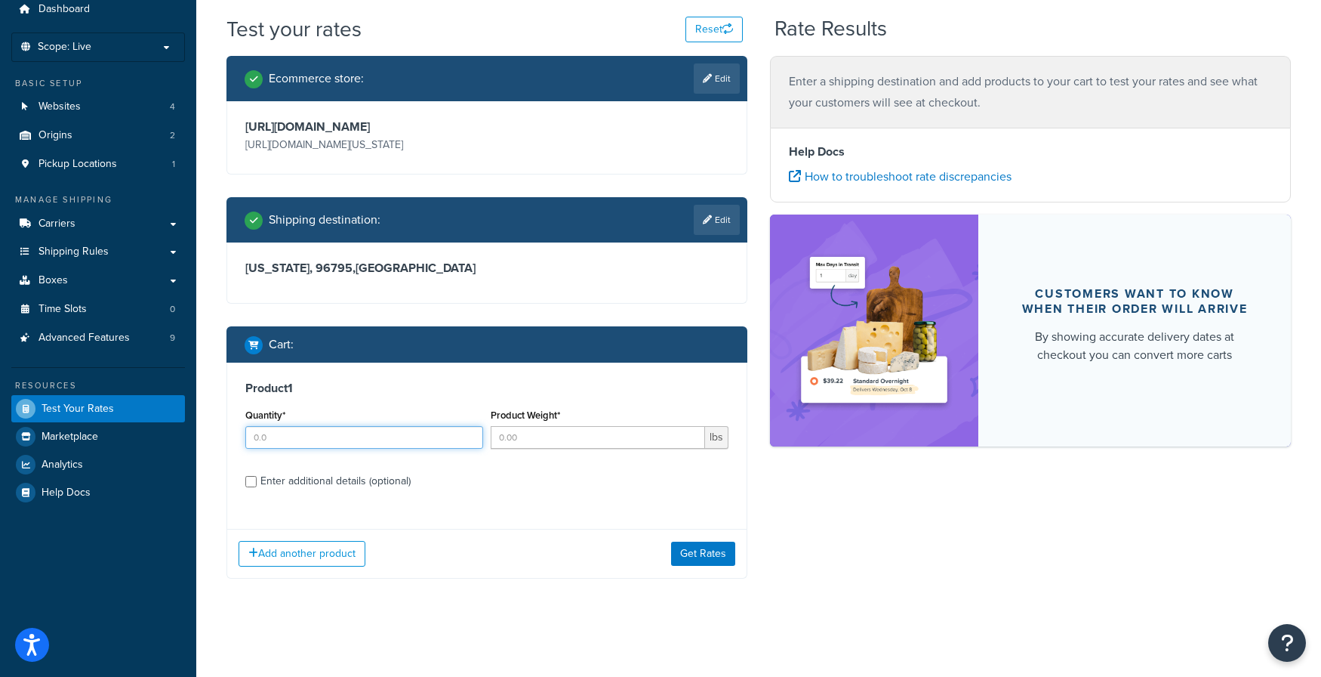
click at [325, 444] on input "Quantity*" at bounding box center [364, 437] width 238 height 23
type input "1"
click at [582, 440] on input "Product Weight*" at bounding box center [598, 437] width 214 height 23
click at [573, 434] on input "Product Weight*" at bounding box center [598, 437] width 214 height 23
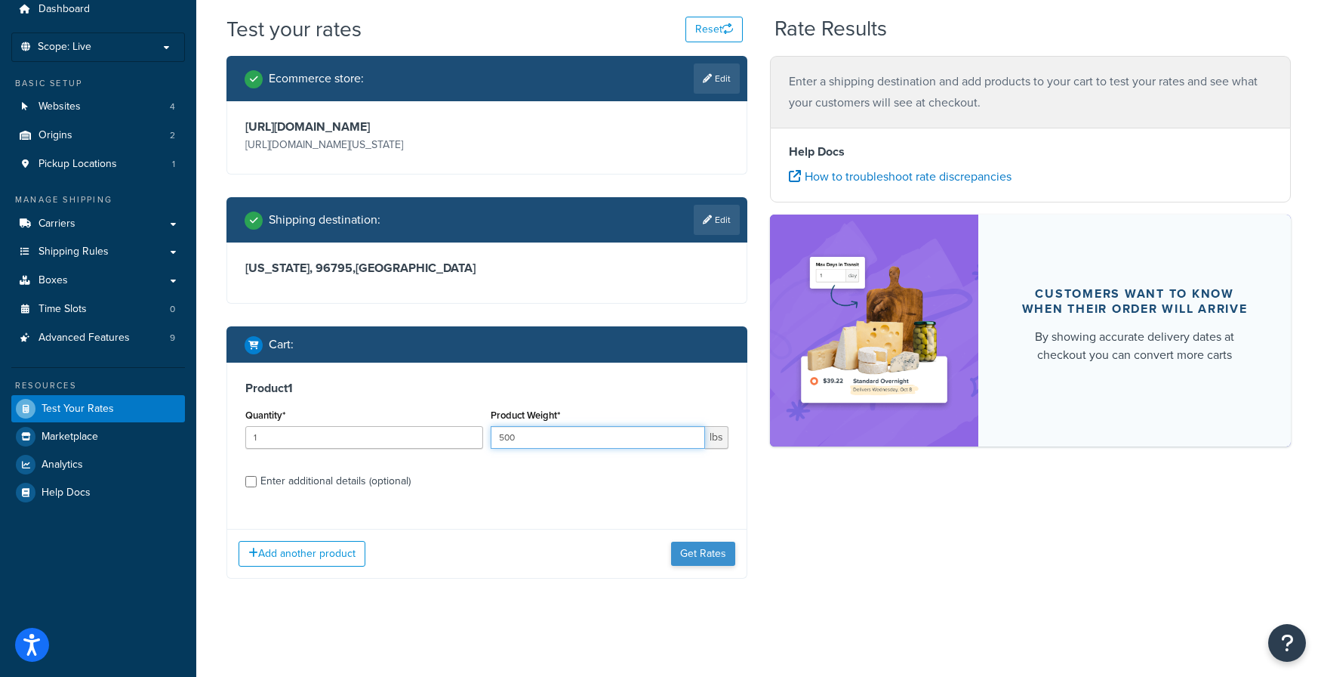
type input "500"
click at [719, 558] on button "Get Rates" at bounding box center [703, 553] width 64 height 24
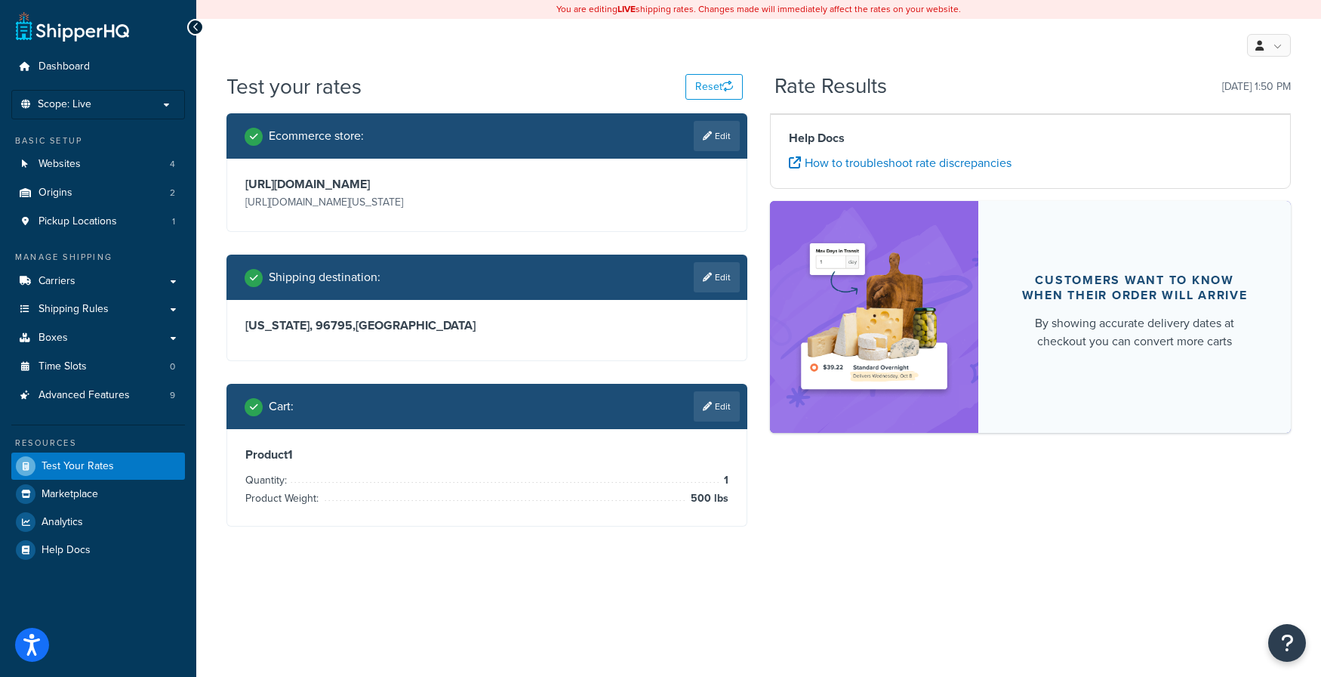
scroll to position [0, 0]
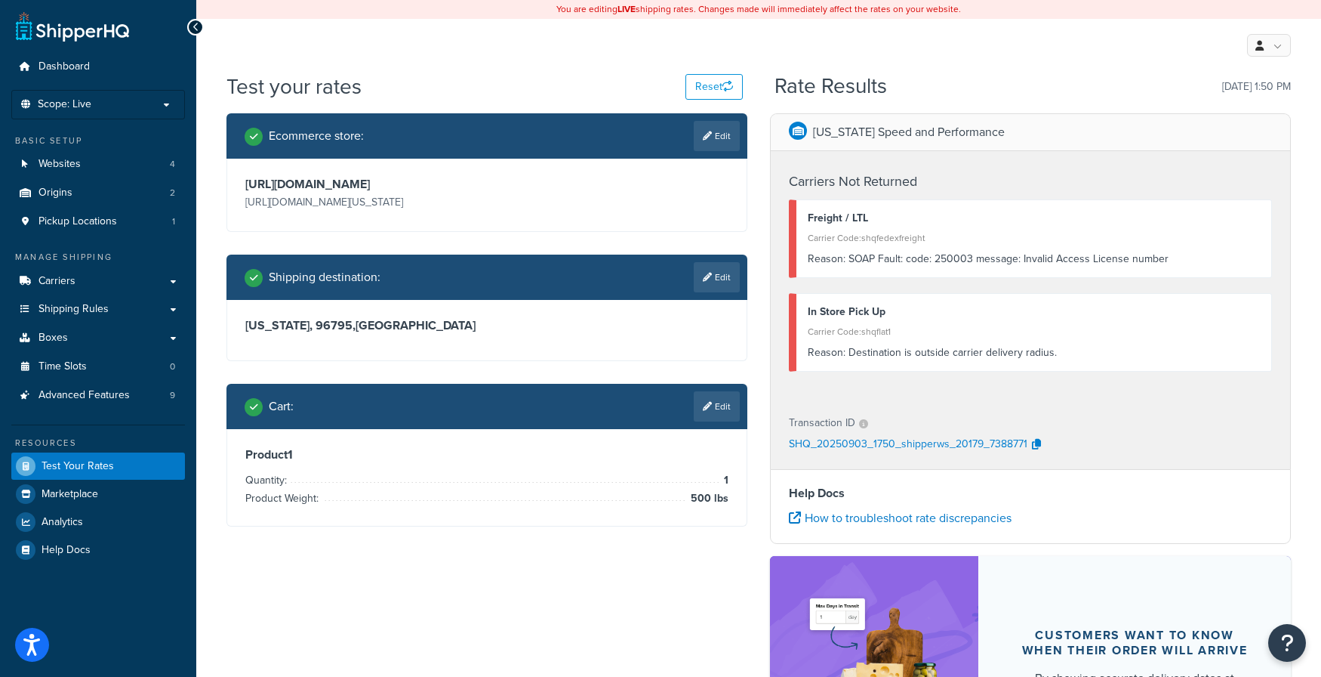
click at [868, 257] on div "Reason: SOAP Fault: code: 250003 message: Invalid Access License number" at bounding box center [1034, 258] width 452 height 21
drag, startPoint x: 868, startPoint y: 257, endPoint x: 1158, endPoint y: 257, distance: 290.0
click at [1158, 257] on div "Reason: SOAP Fault: code: 250003 message: Invalid Access License number" at bounding box center [1034, 258] width 452 height 21
copy div "SOAP Fault: code: 250003 message: Invalid Access License number"
click at [1293, 397] on div "[US_STATE] Speed and Performance Carriers Not Returned Freight / LTL Carrier Co…" at bounding box center [1031, 457] width 544 height 689
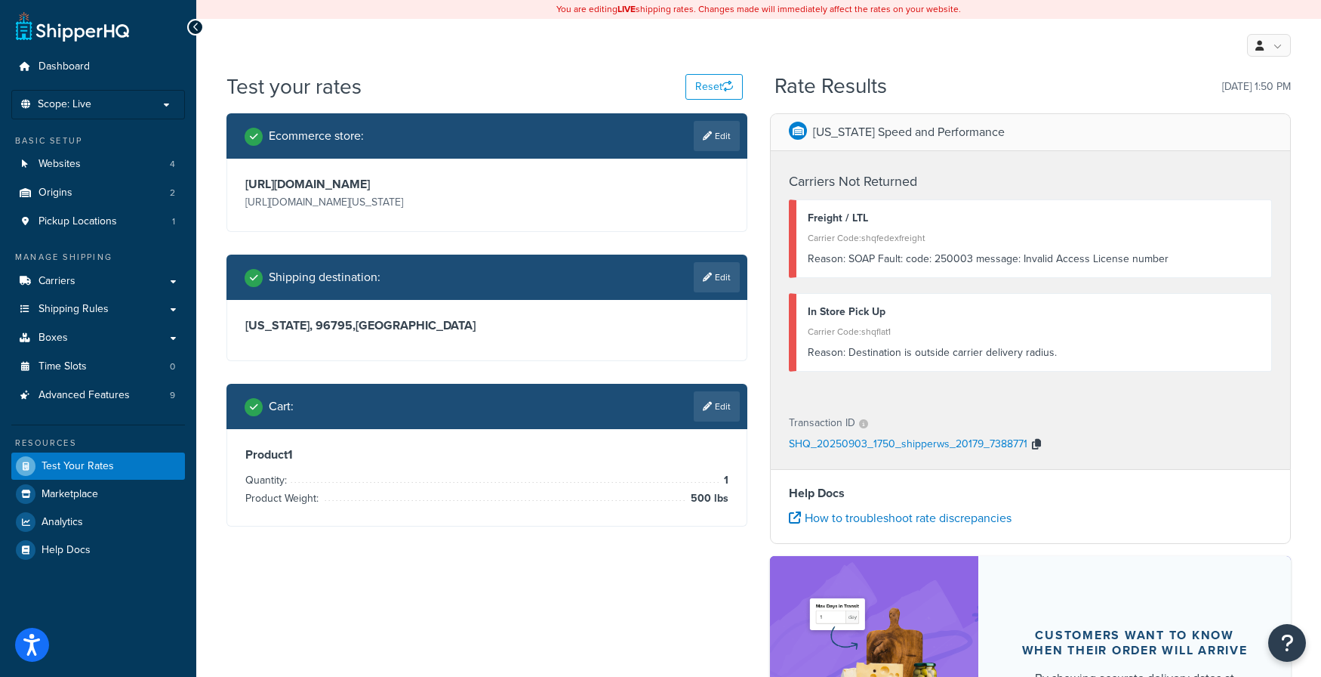
click at [1037, 440] on icon "button" at bounding box center [1036, 444] width 9 height 11
click at [862, 261] on div "Reason: SOAP Fault: code: 250003 message: Invalid Access License number" at bounding box center [1034, 258] width 452 height 21
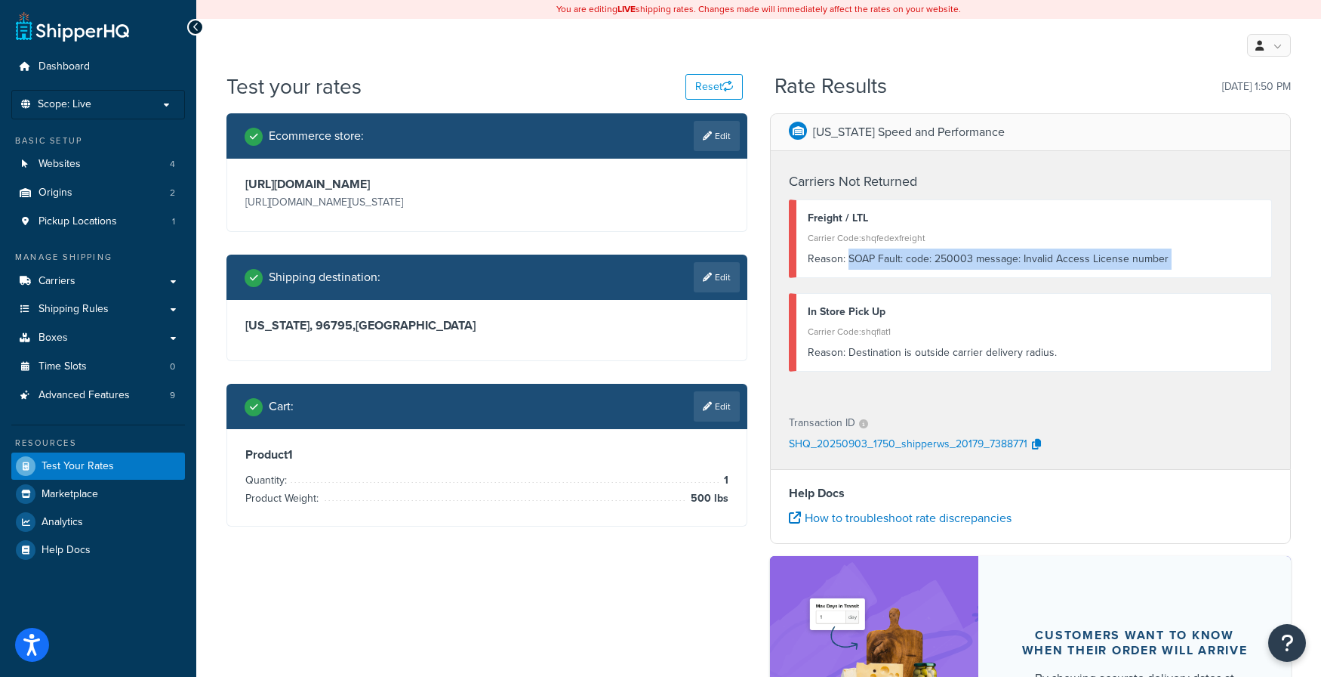
drag, startPoint x: 862, startPoint y: 261, endPoint x: 1190, endPoint y: 251, distance: 328.6
click at [1190, 251] on div "Reason: SOAP Fault: code: 250003 message: Invalid Access License number" at bounding box center [1034, 258] width 452 height 21
copy div "SOAP Fault: code: 250003 message: Invalid Access License number"
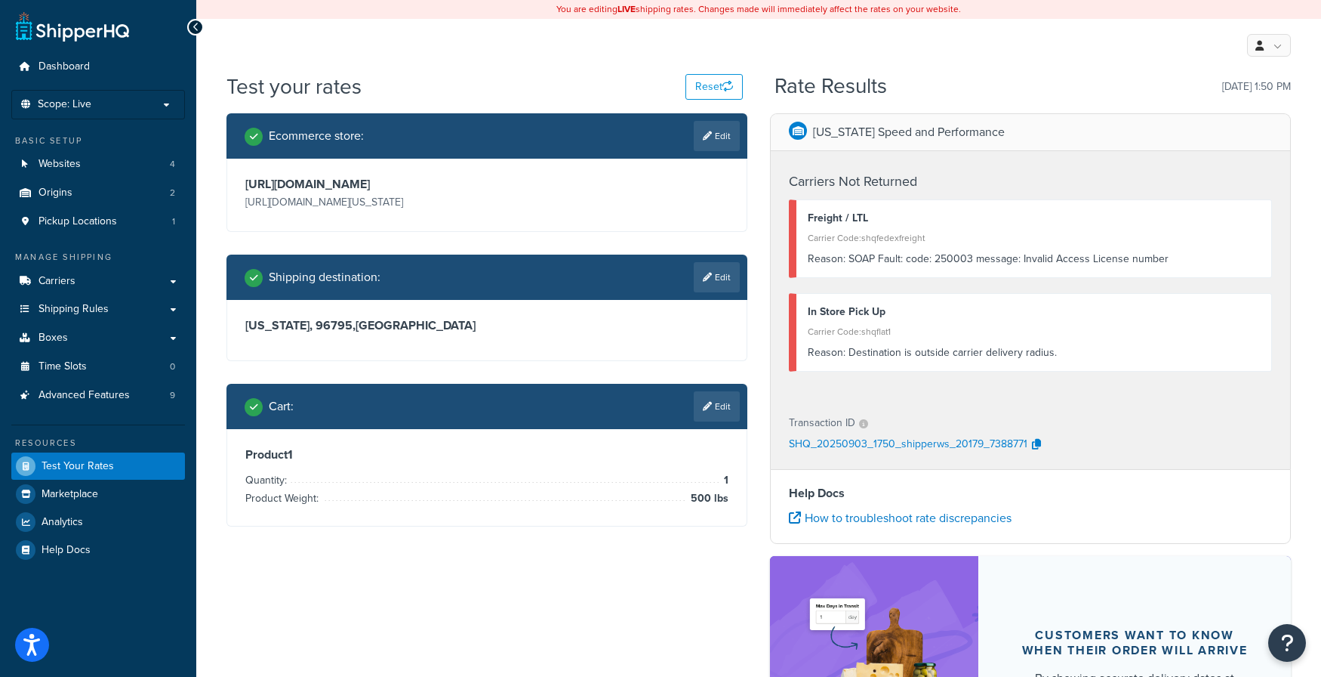
click at [1118, 42] on div "My Profile Billing Global Settings Contact Us Logout" at bounding box center [758, 45] width 1125 height 53
click at [1162, 77] on div "Rate Results [DATE] 1:50 PM" at bounding box center [1033, 86] width 516 height 23
